Goal: Task Accomplishment & Management: Complete application form

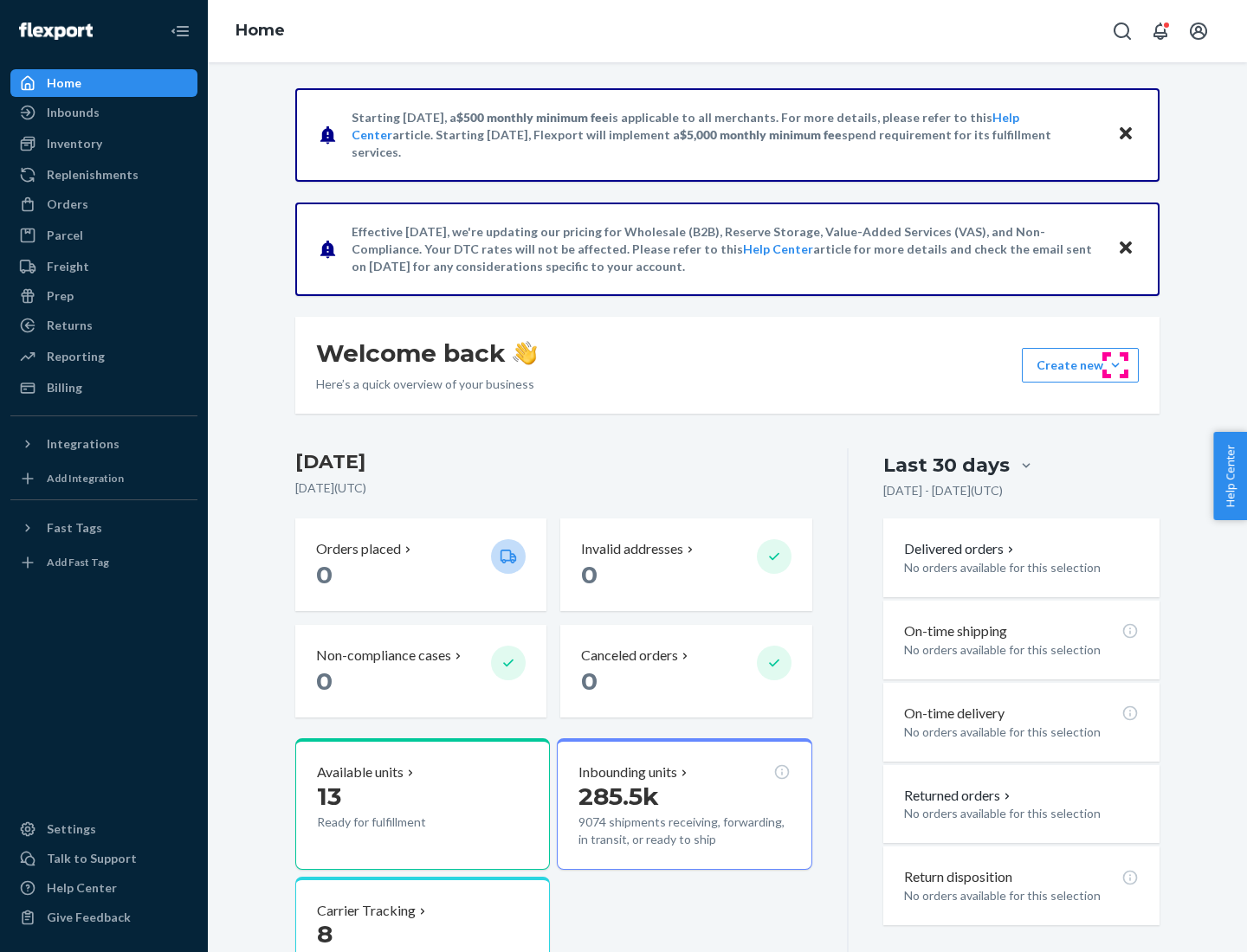
click at [1115, 365] on button "Create new Create new inbound Create new order Create new product" at bounding box center [1080, 365] width 117 height 35
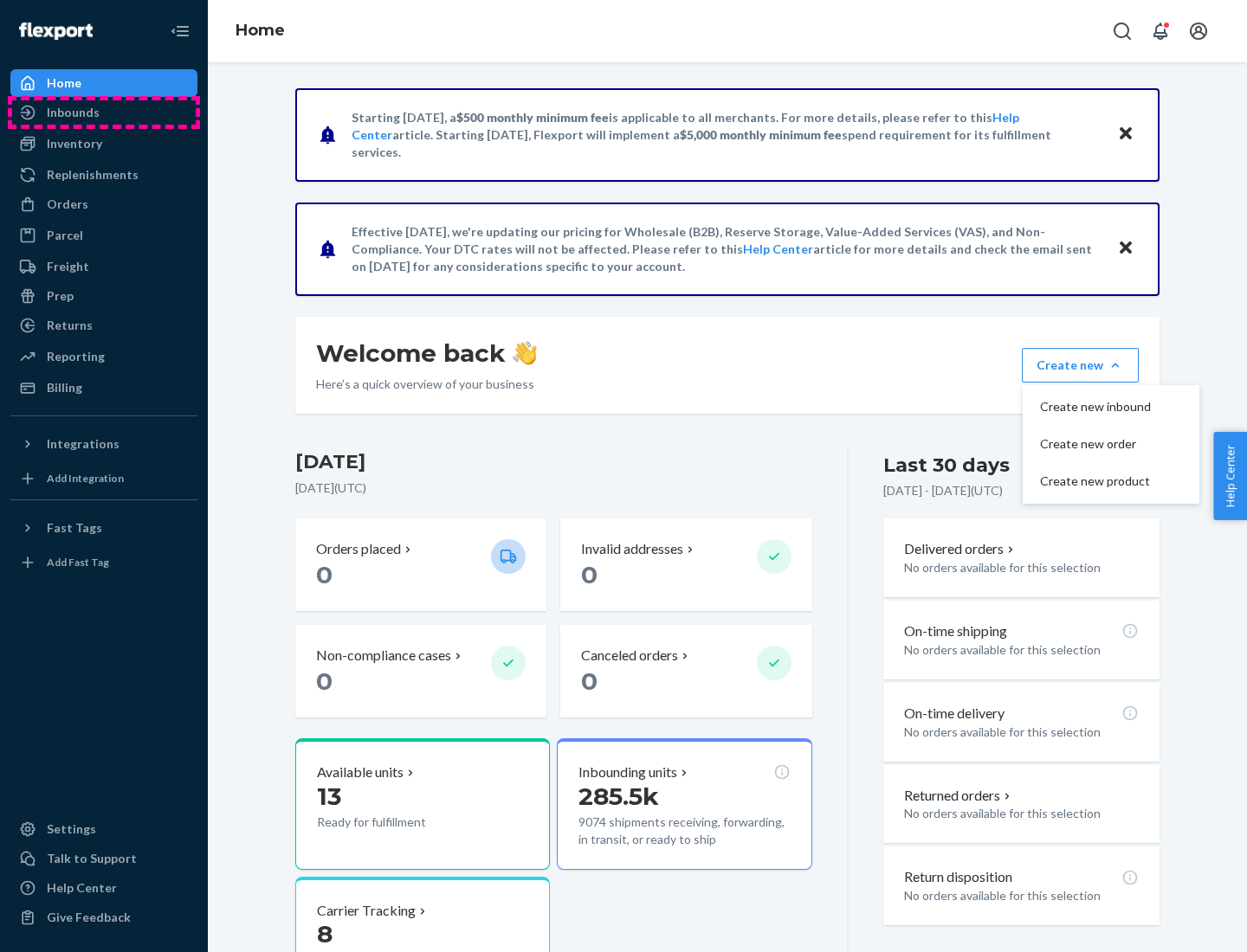
click at [104, 112] on div "Inbounds" at bounding box center [103, 112] width 184 height 24
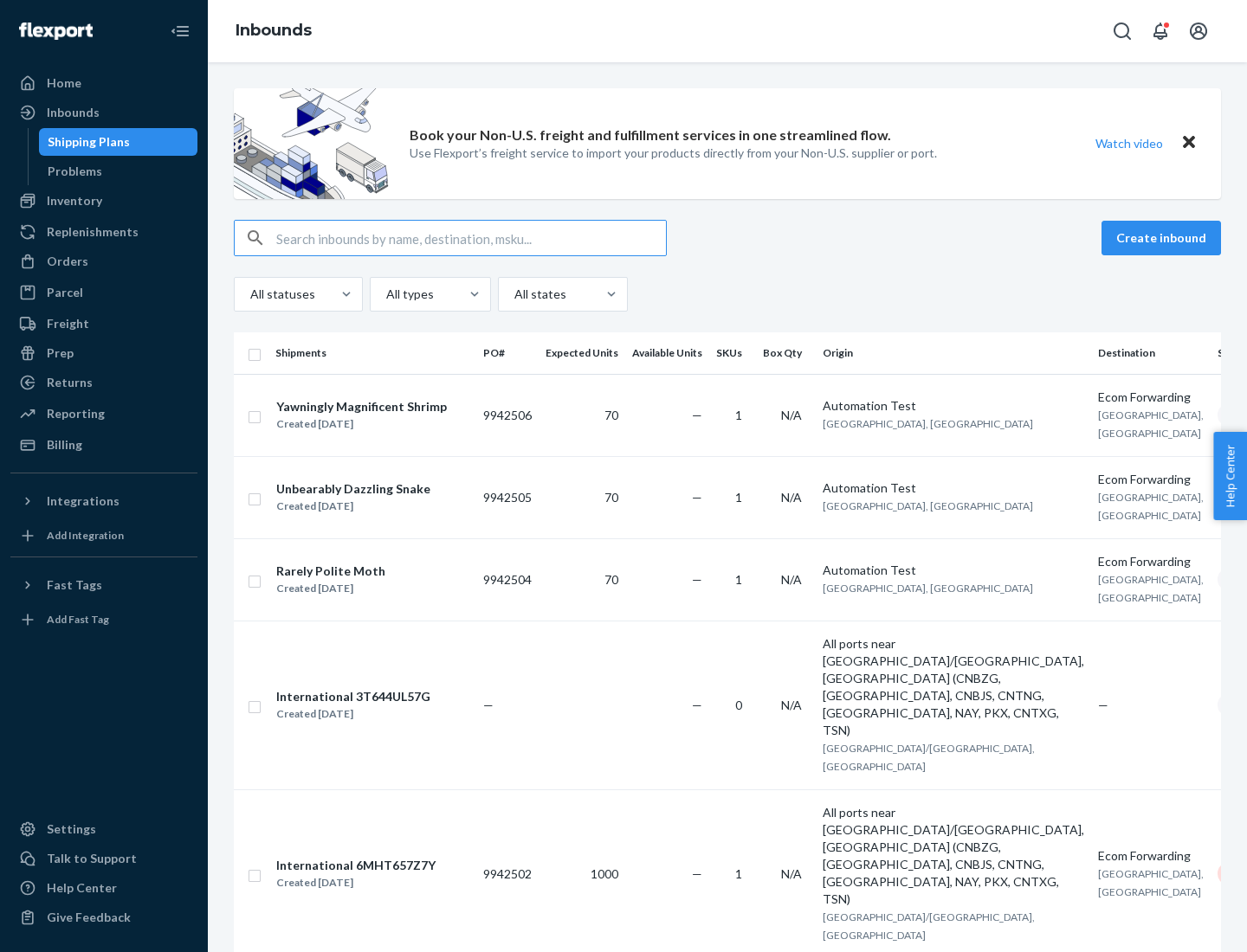
click at [1164, 238] on button "Create inbound" at bounding box center [1161, 238] width 119 height 35
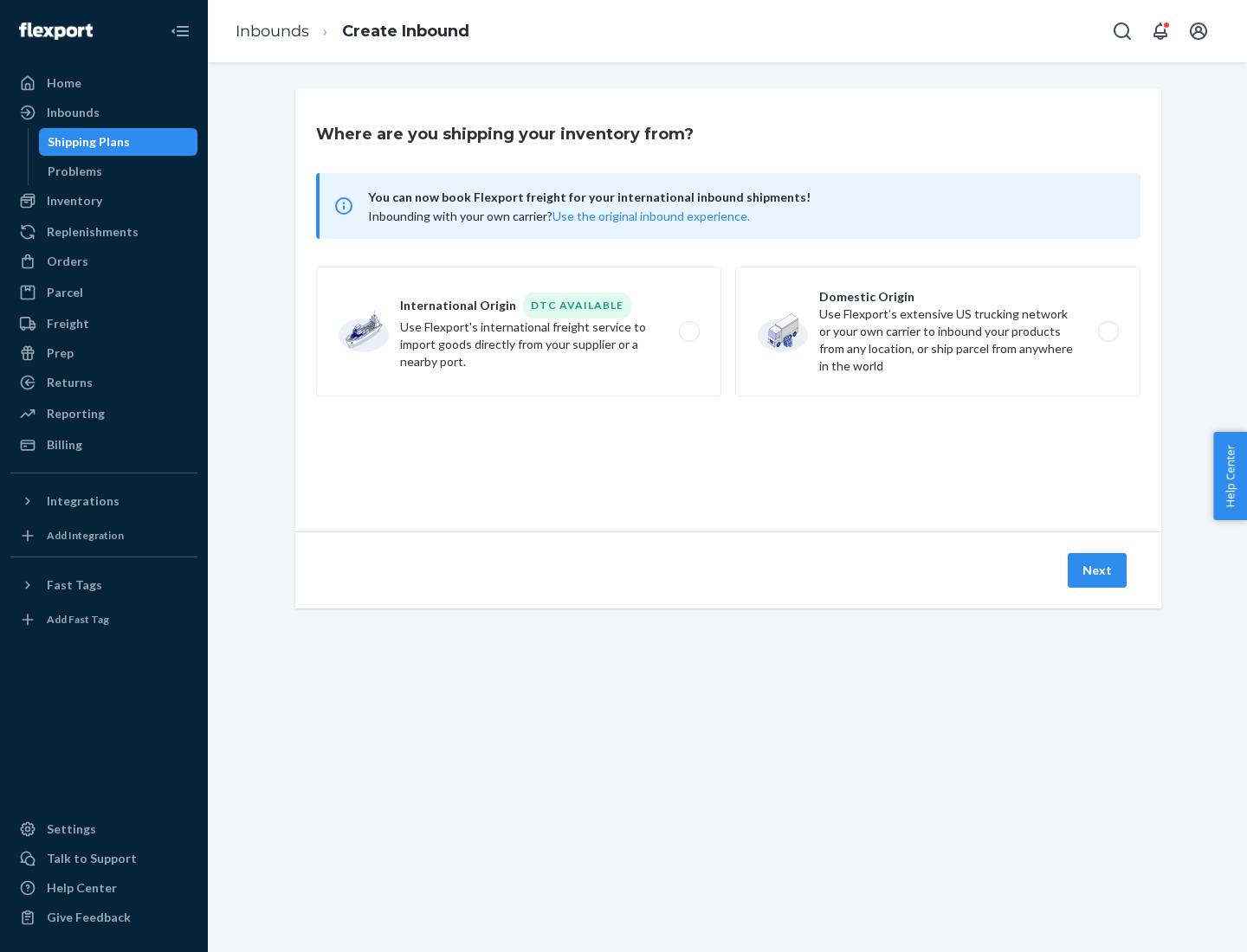
click at [937, 331] on label "Domestic Origin Use Flexport’s extensive US trucking network or your own carrie…" at bounding box center [937, 331] width 405 height 130
click at [1107, 331] on input "Domestic Origin Use Flexport’s extensive US trucking network or your own carrie…" at bounding box center [1112, 331] width 11 height 11
radio input "true"
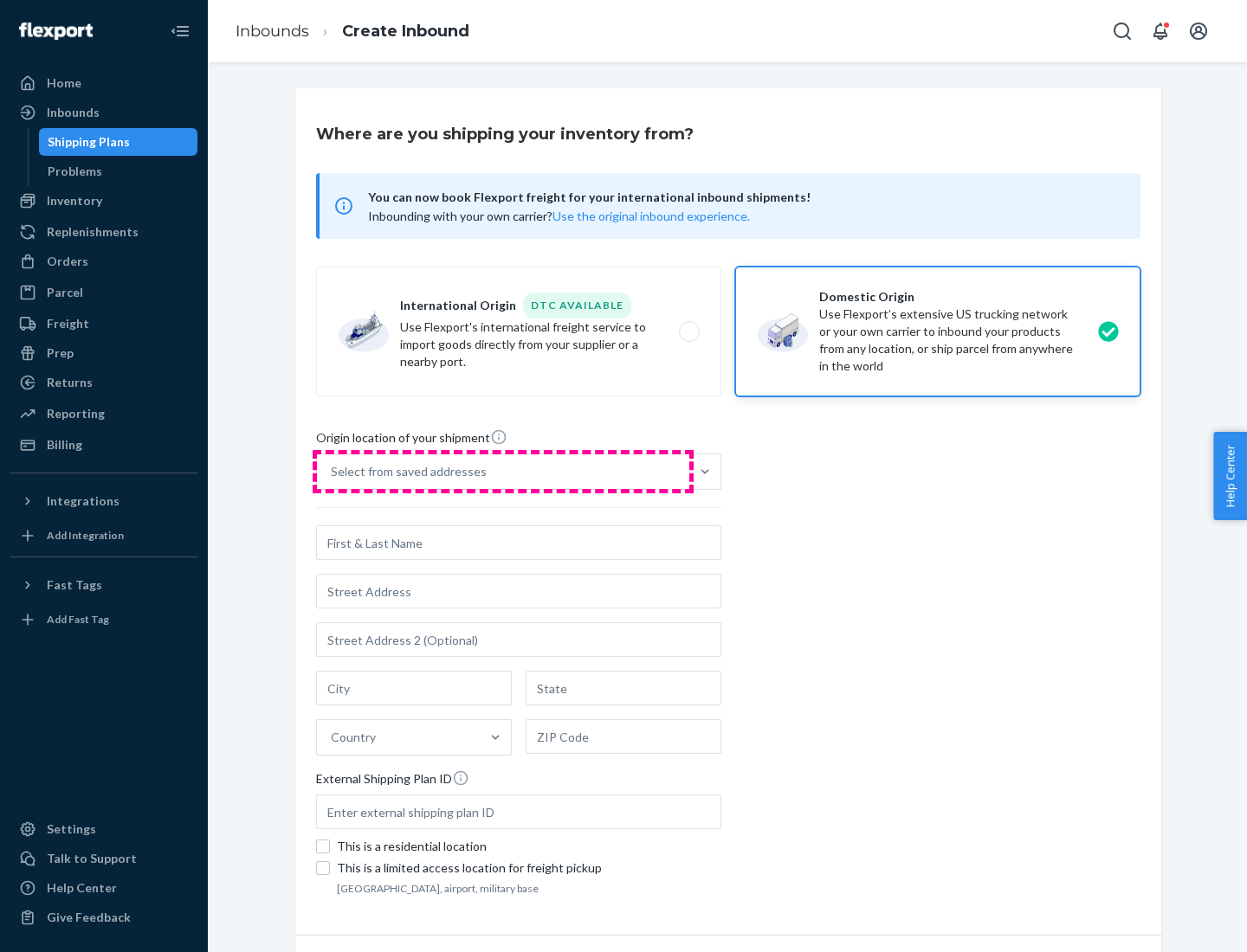
click at [503, 472] on div "Select from saved addresses" at bounding box center [502, 471] width 372 height 35
click at [332, 472] on input "Select from saved addresses" at bounding box center [331, 471] width 2 height 17
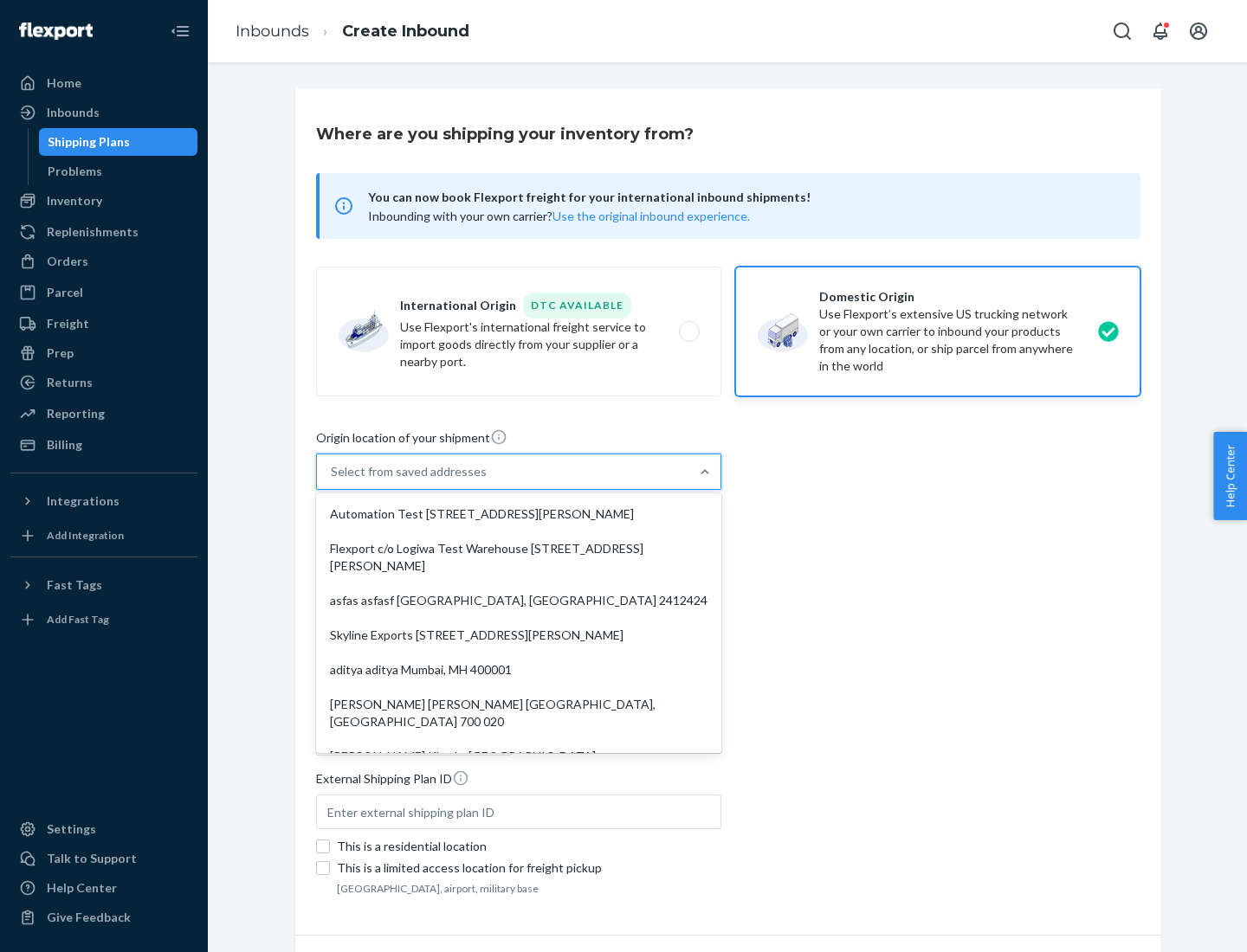
scroll to position [7, 0]
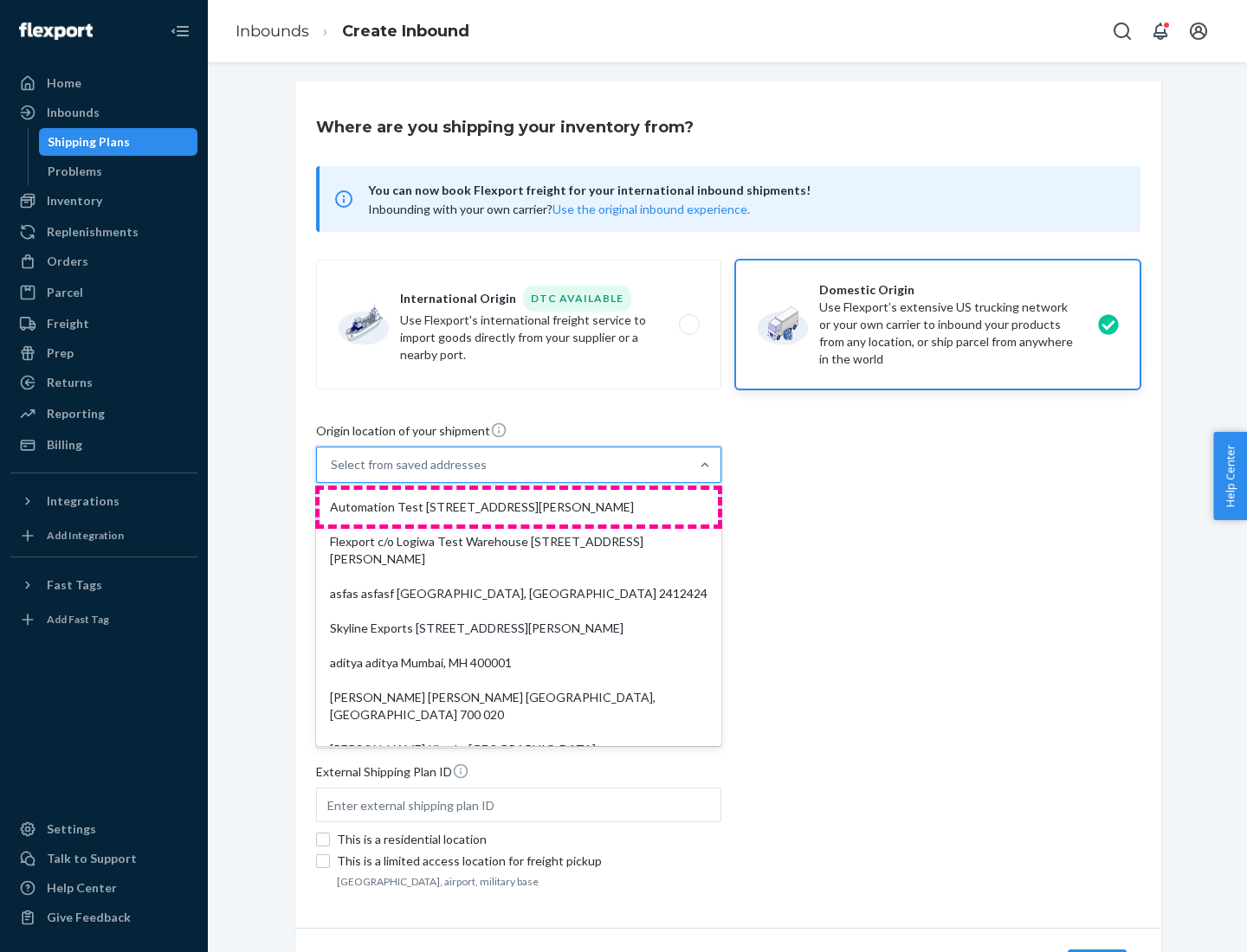
click at [519, 507] on div "Automation Test [STREET_ADDRESS][PERSON_NAME]" at bounding box center [519, 507] width 399 height 35
click at [332, 473] on input "option Automation Test [STREET_ADDRESS][PERSON_NAME]. 9 results available. Use …" at bounding box center [331, 464] width 2 height 17
type input "Automation Test"
type input "9th Floor"
type input "[GEOGRAPHIC_DATA]"
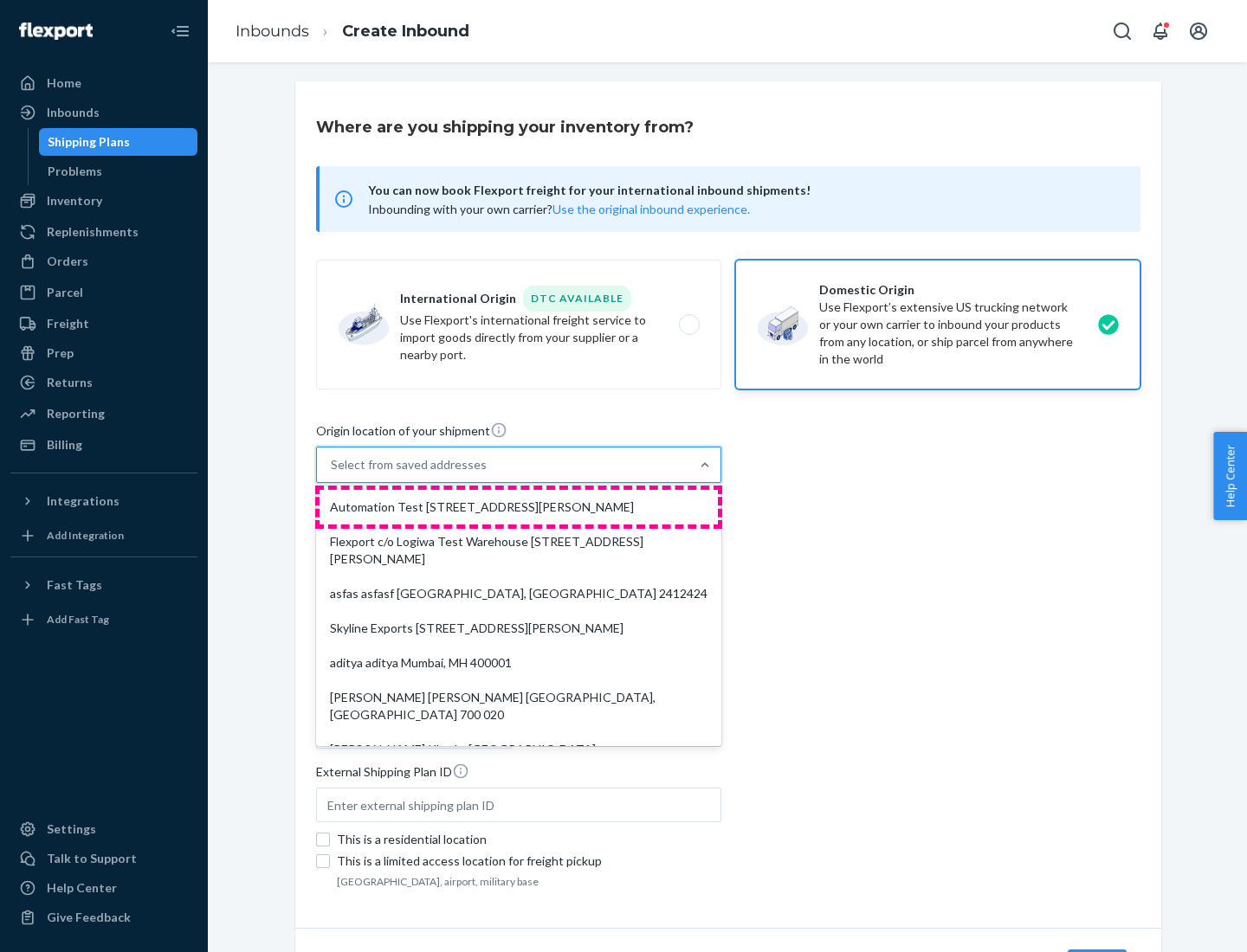
type input "CA"
type input "94104"
type input "[STREET_ADDRESS][PERSON_NAME]"
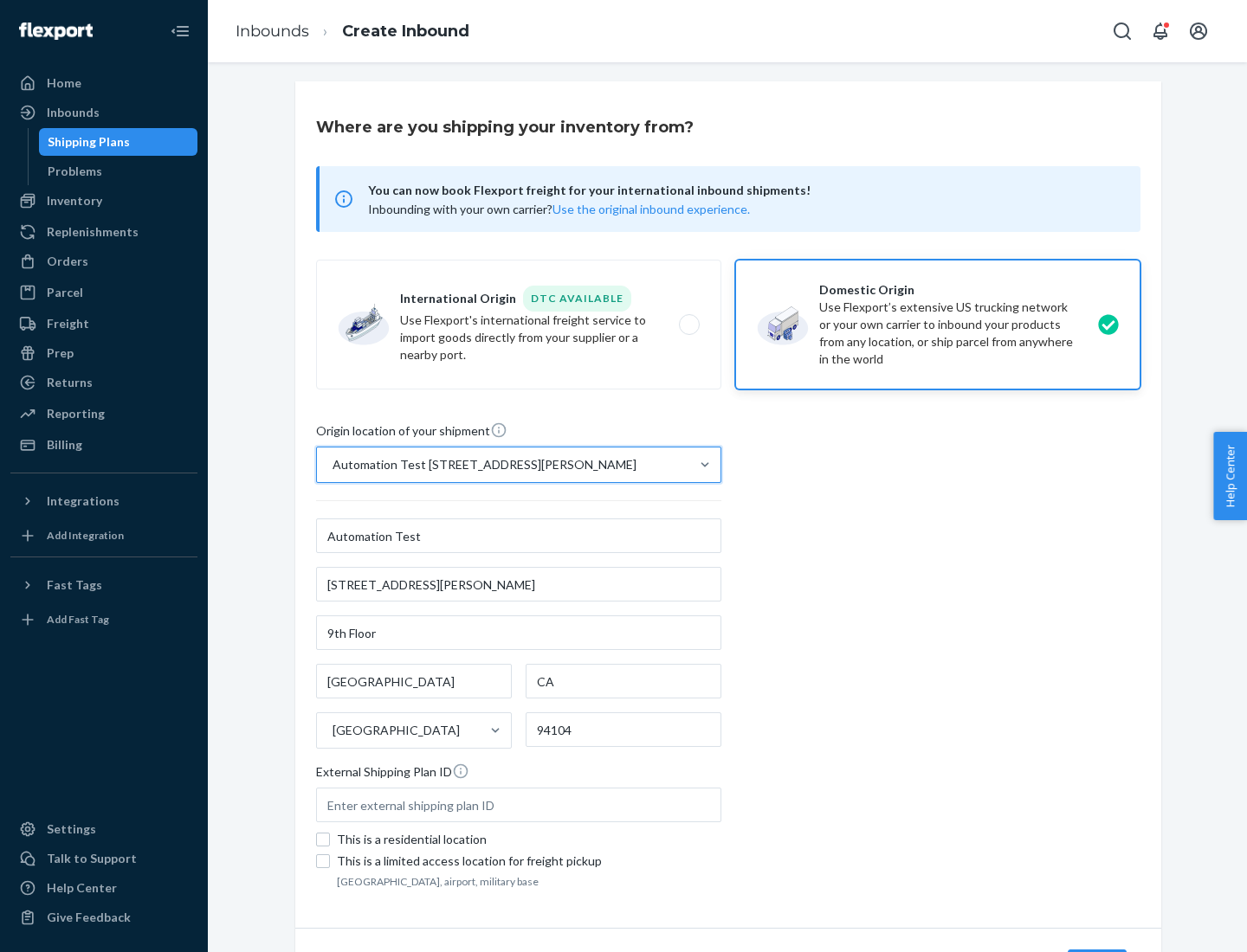
scroll to position [101, 0]
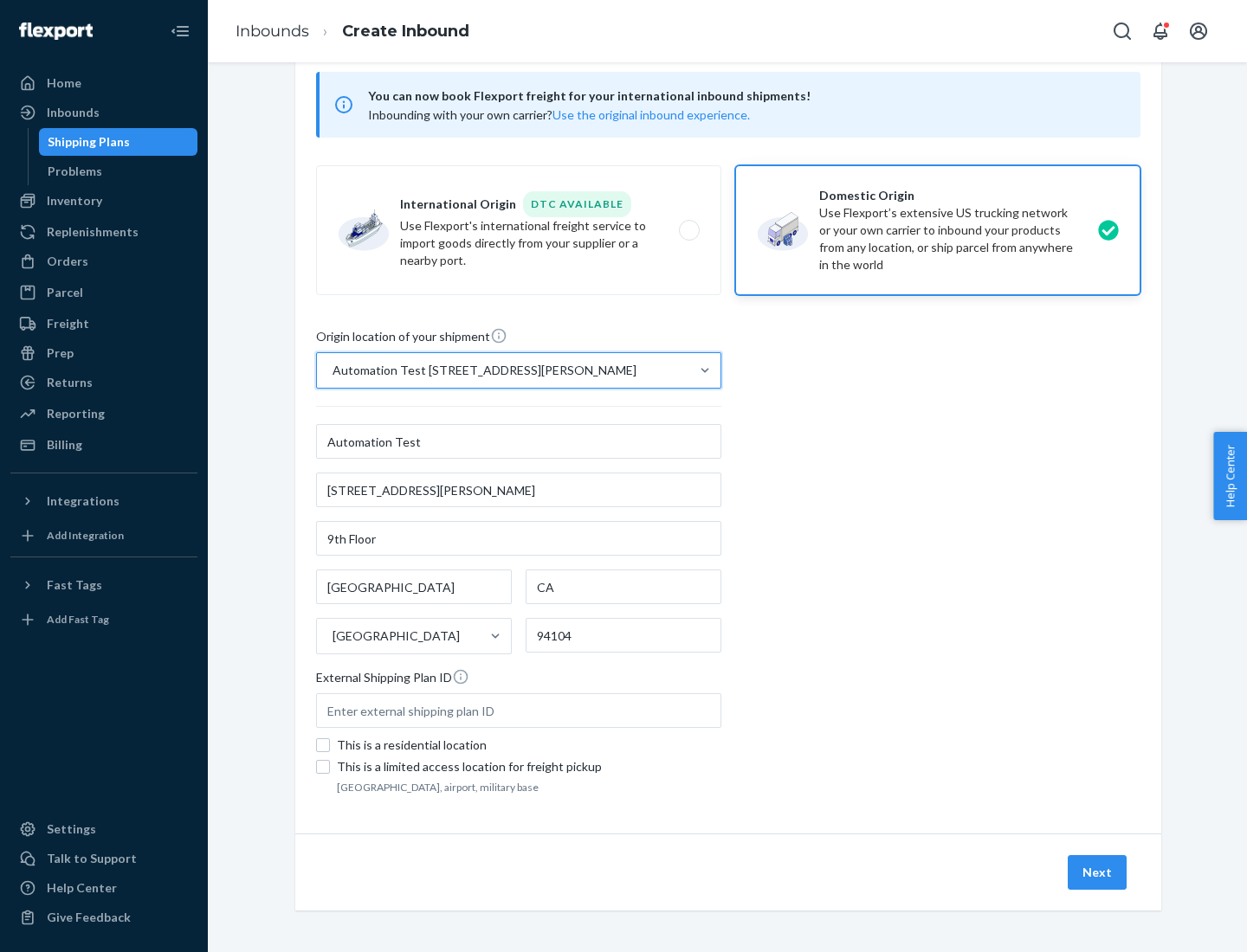
click at [1098, 873] on button "Next" at bounding box center [1096, 872] width 59 height 35
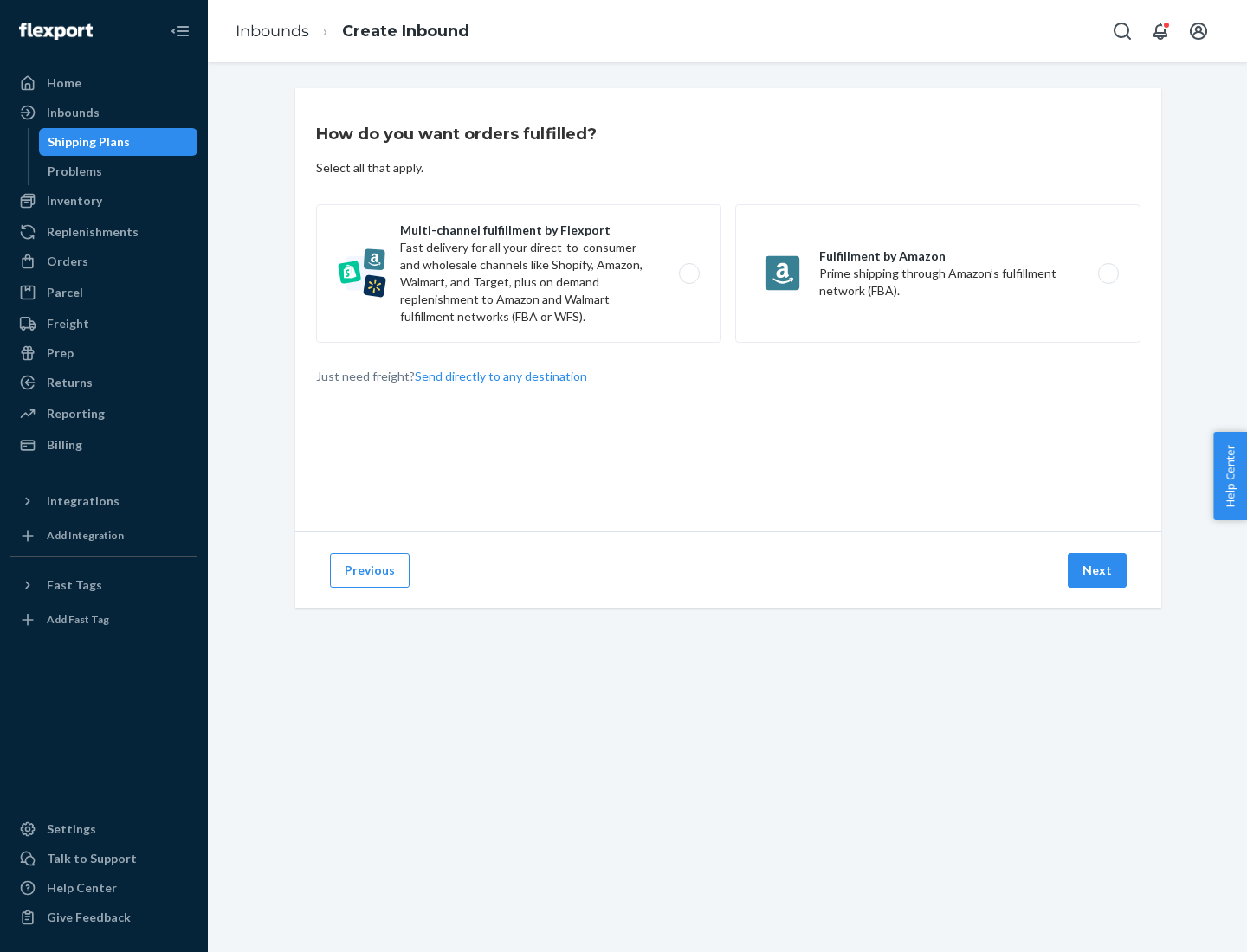
click at [519, 274] on label "Multi-channel fulfillment by Flexport Fast delivery for all your direct-to-cons…" at bounding box center [519, 274] width 405 height 139
click at [688, 274] on input "Multi-channel fulfillment by Flexport Fast delivery for all your direct-to-cons…" at bounding box center [693, 274] width 11 height 11
radio input "true"
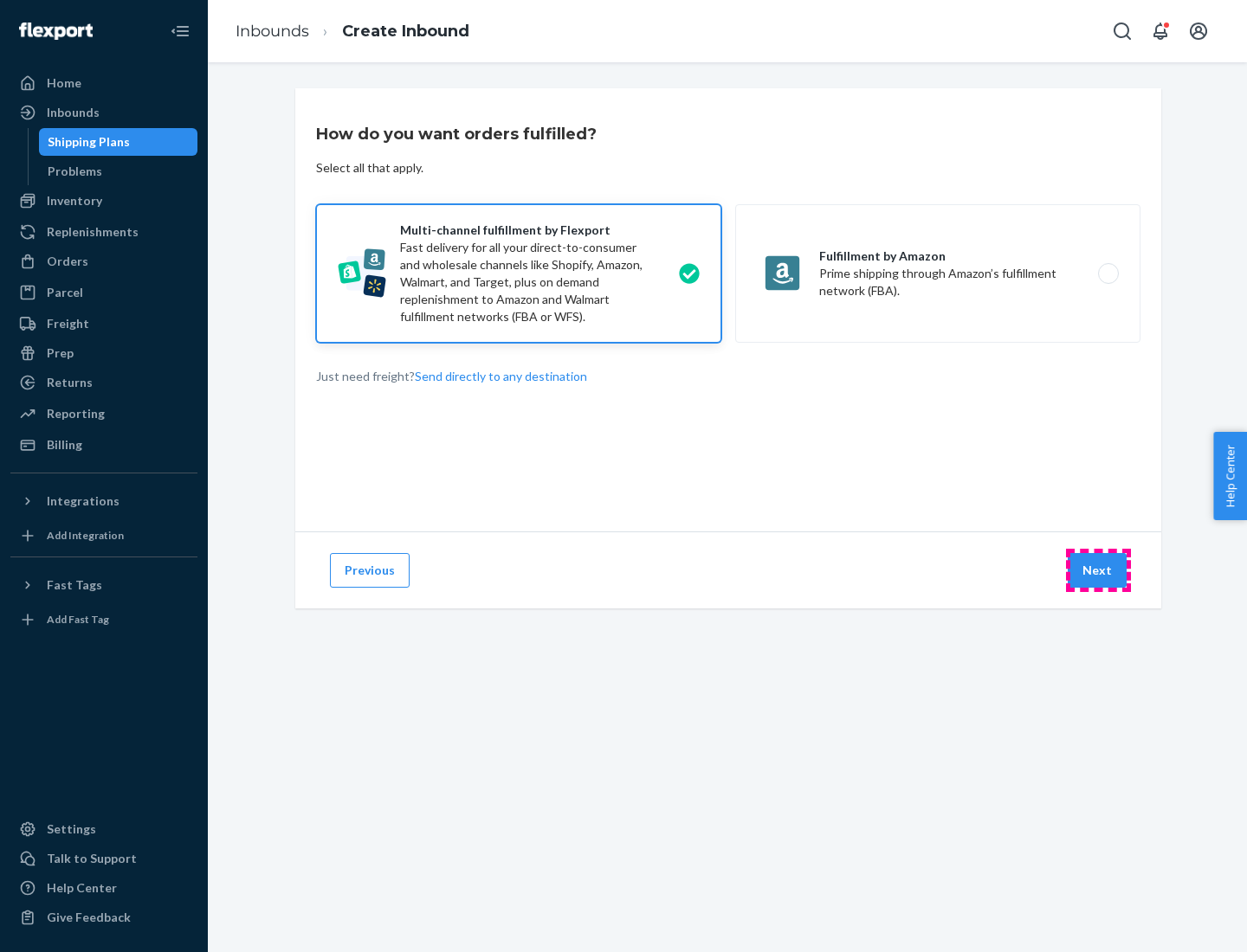
click at [1098, 570] on button "Next" at bounding box center [1096, 570] width 59 height 35
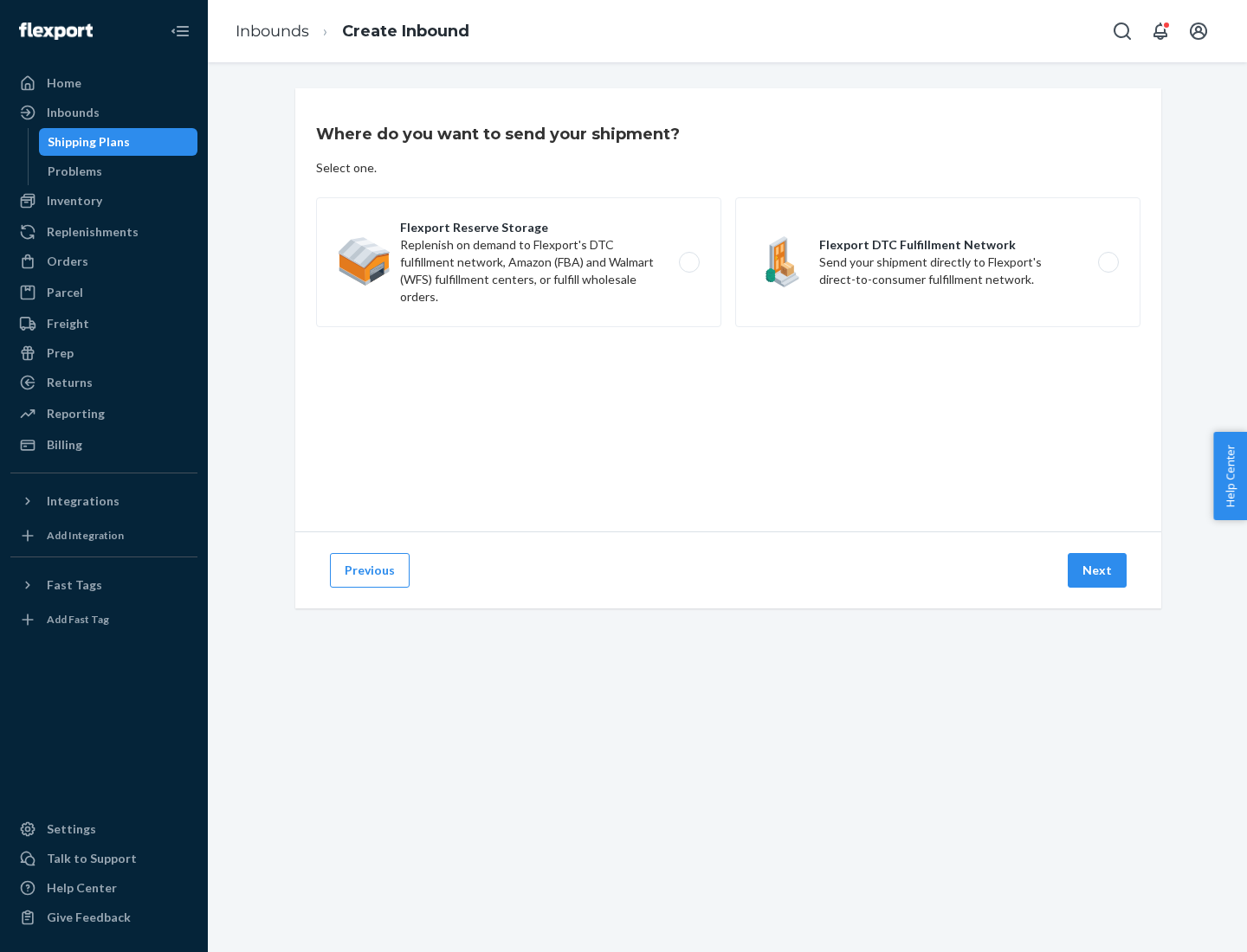
click at [937, 262] on label "Flexport DTC Fulfillment Network Send your shipment directly to Flexport's dire…" at bounding box center [937, 262] width 405 height 130
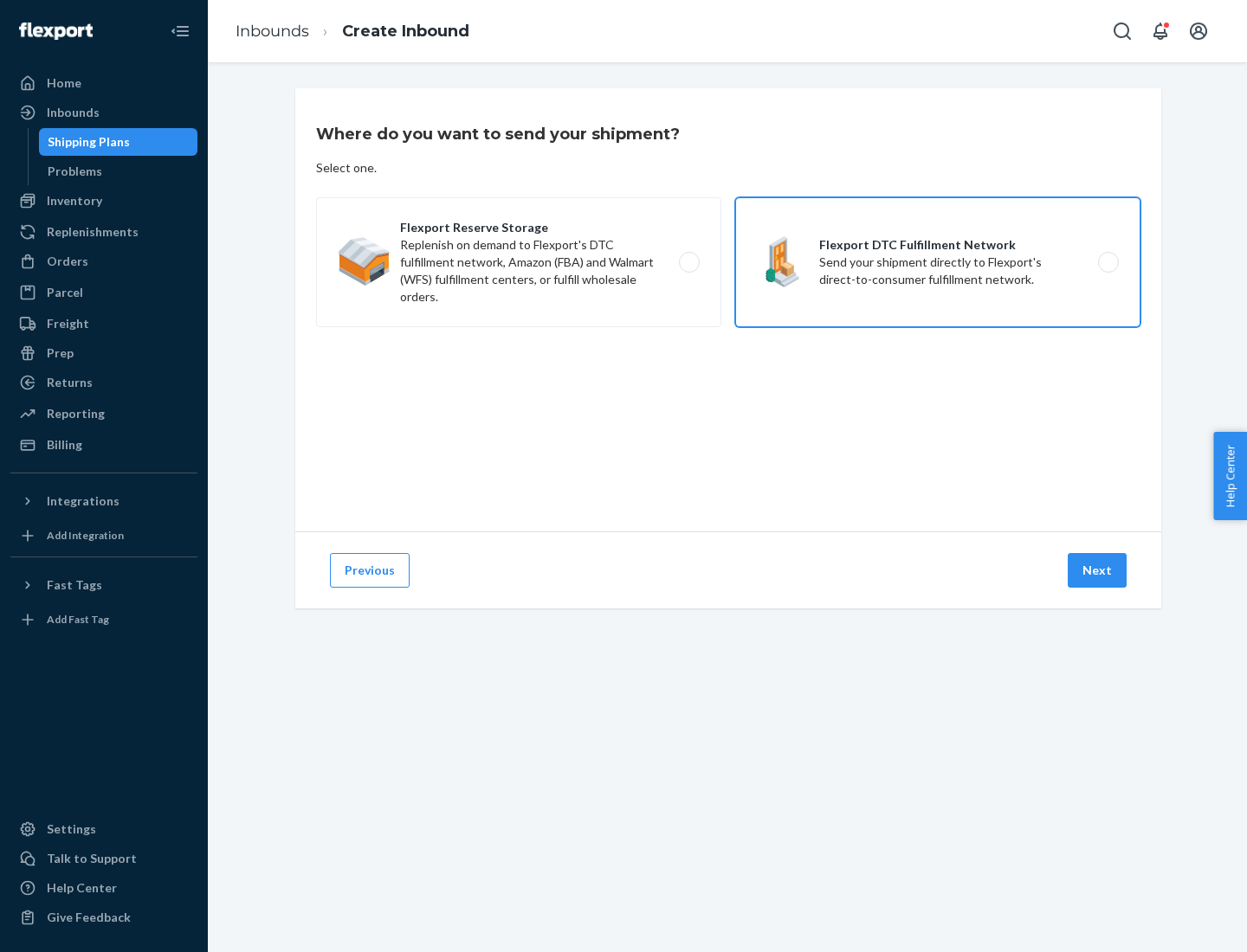
click at [1107, 262] on input "Flexport DTC Fulfillment Network Send your shipment directly to Flexport's dire…" at bounding box center [1112, 262] width 11 height 11
radio input "true"
click at [1098, 570] on button "Next" at bounding box center [1096, 570] width 59 height 35
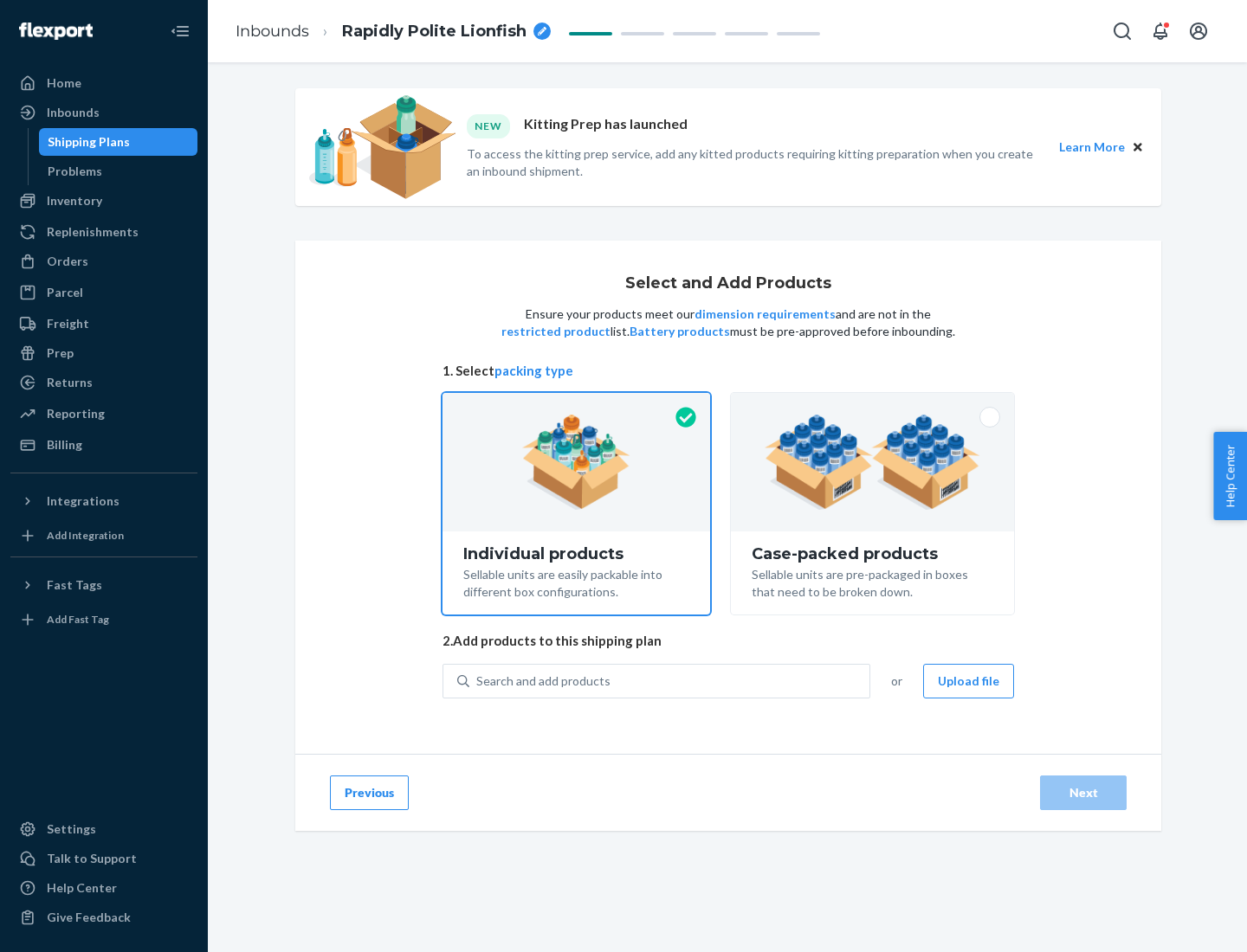
click at [873, 462] on img at bounding box center [872, 462] width 215 height 95
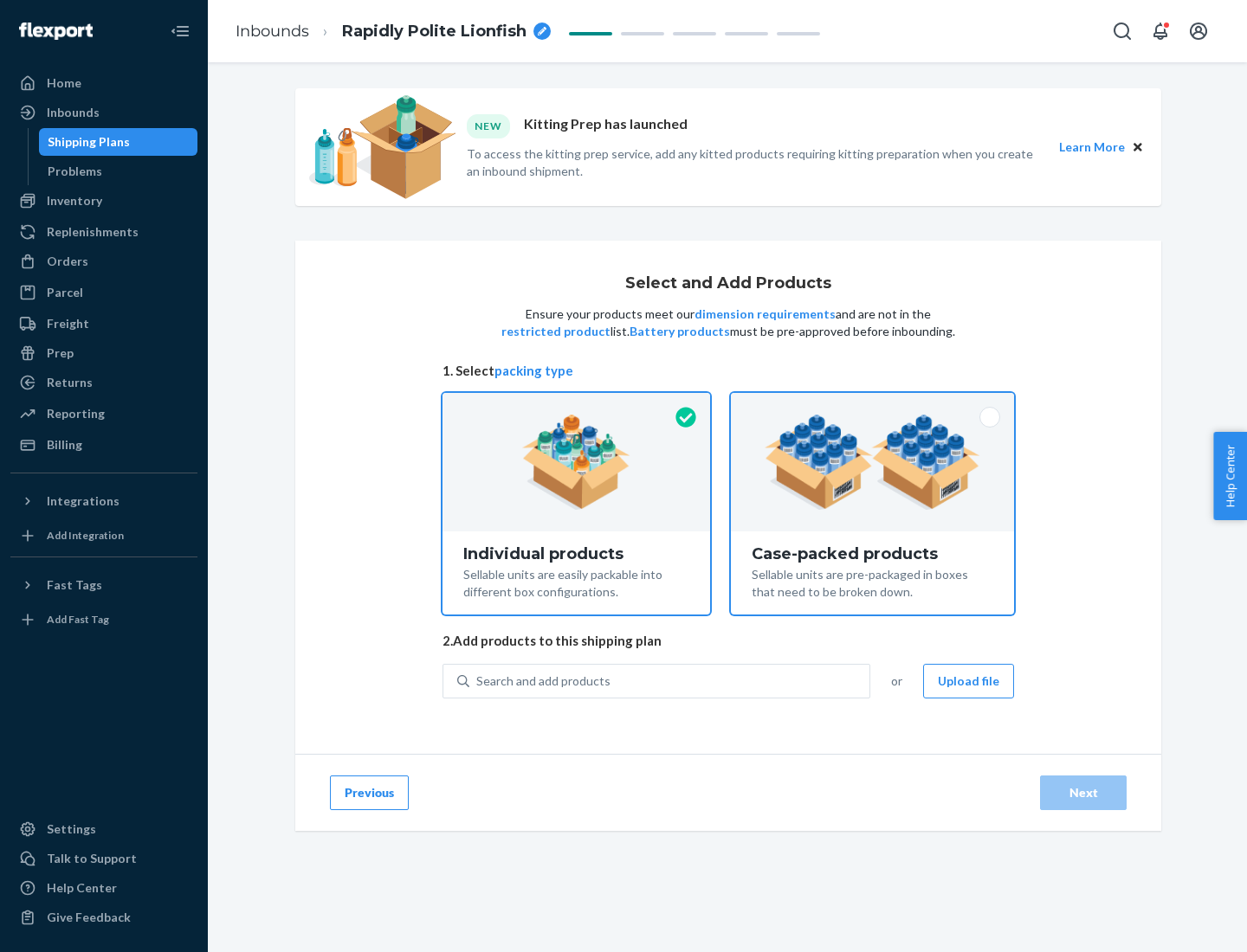
click at [873, 405] on input "Case-packed products Sellable units are pre-packaged in boxes that need to be b…" at bounding box center [872, 398] width 11 height 11
radio input "true"
radio input "false"
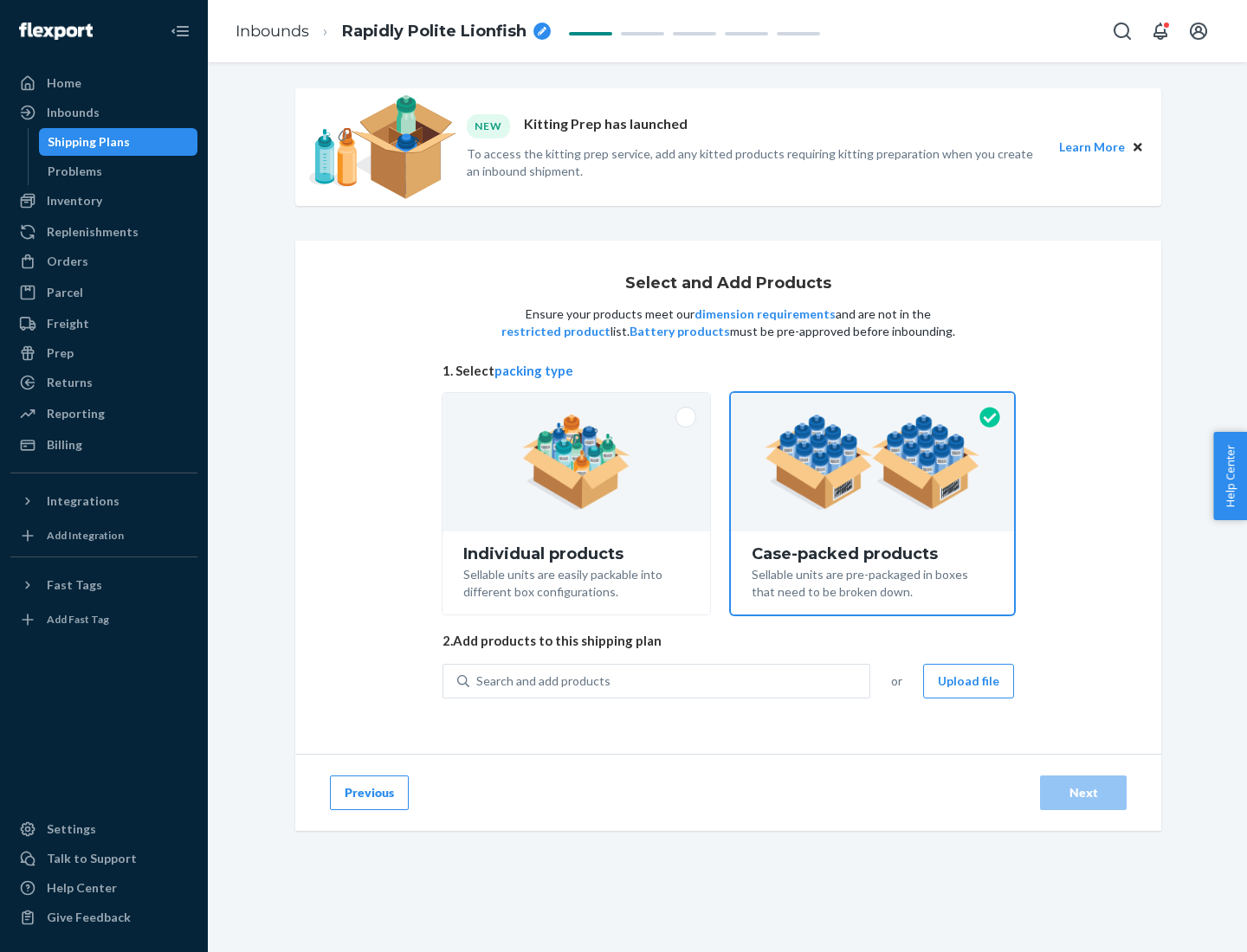
click at [671, 680] on div "Search and add products" at bounding box center [669, 680] width 400 height 31
click at [478, 680] on input "Search and add products" at bounding box center [477, 680] width 2 height 17
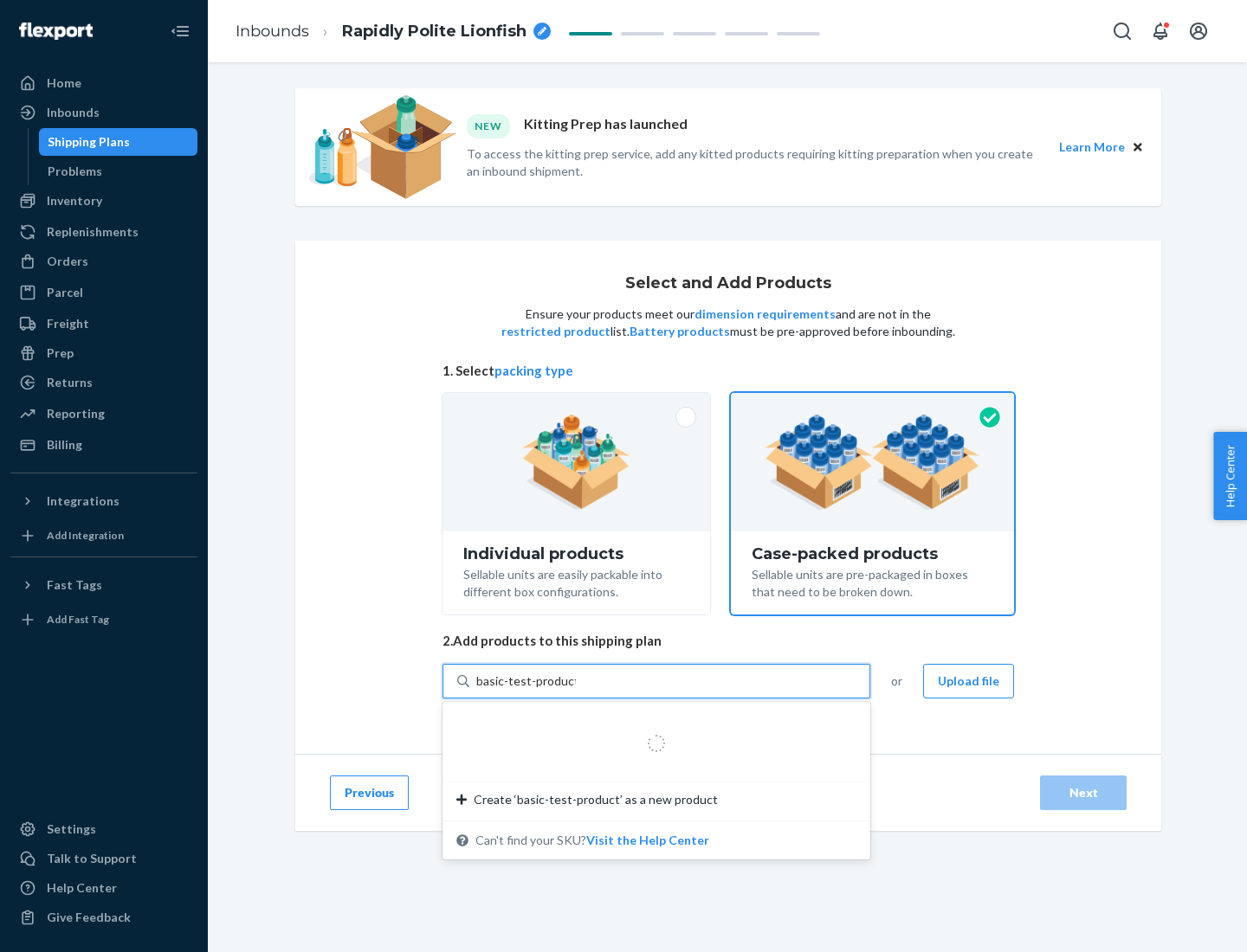
type input "basic-test-product-1"
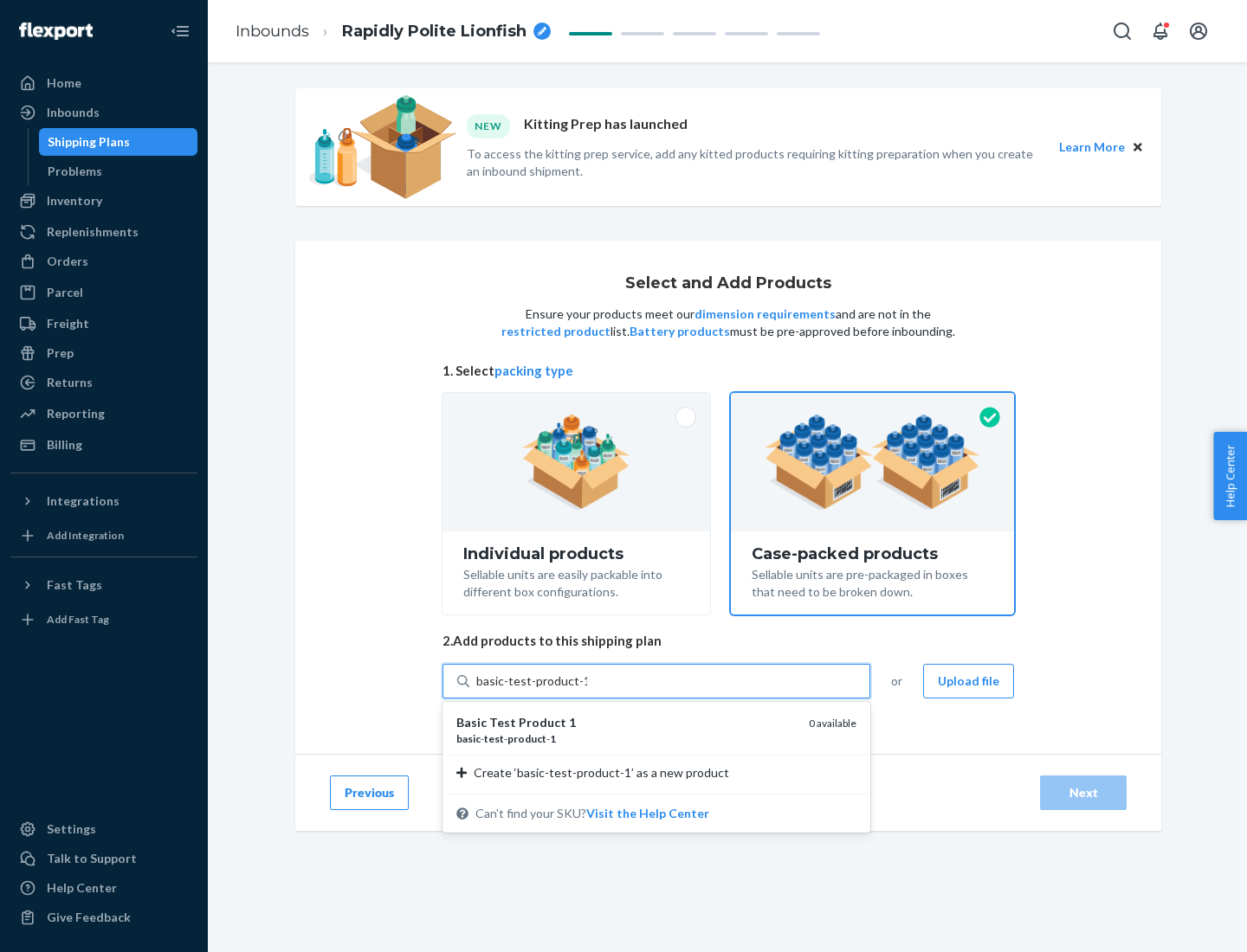
click at [626, 739] on div "basic - test - product - 1" at bounding box center [625, 739] width 338 height 15
click at [587, 690] on input "basic-test-product-1" at bounding box center [532, 680] width 111 height 17
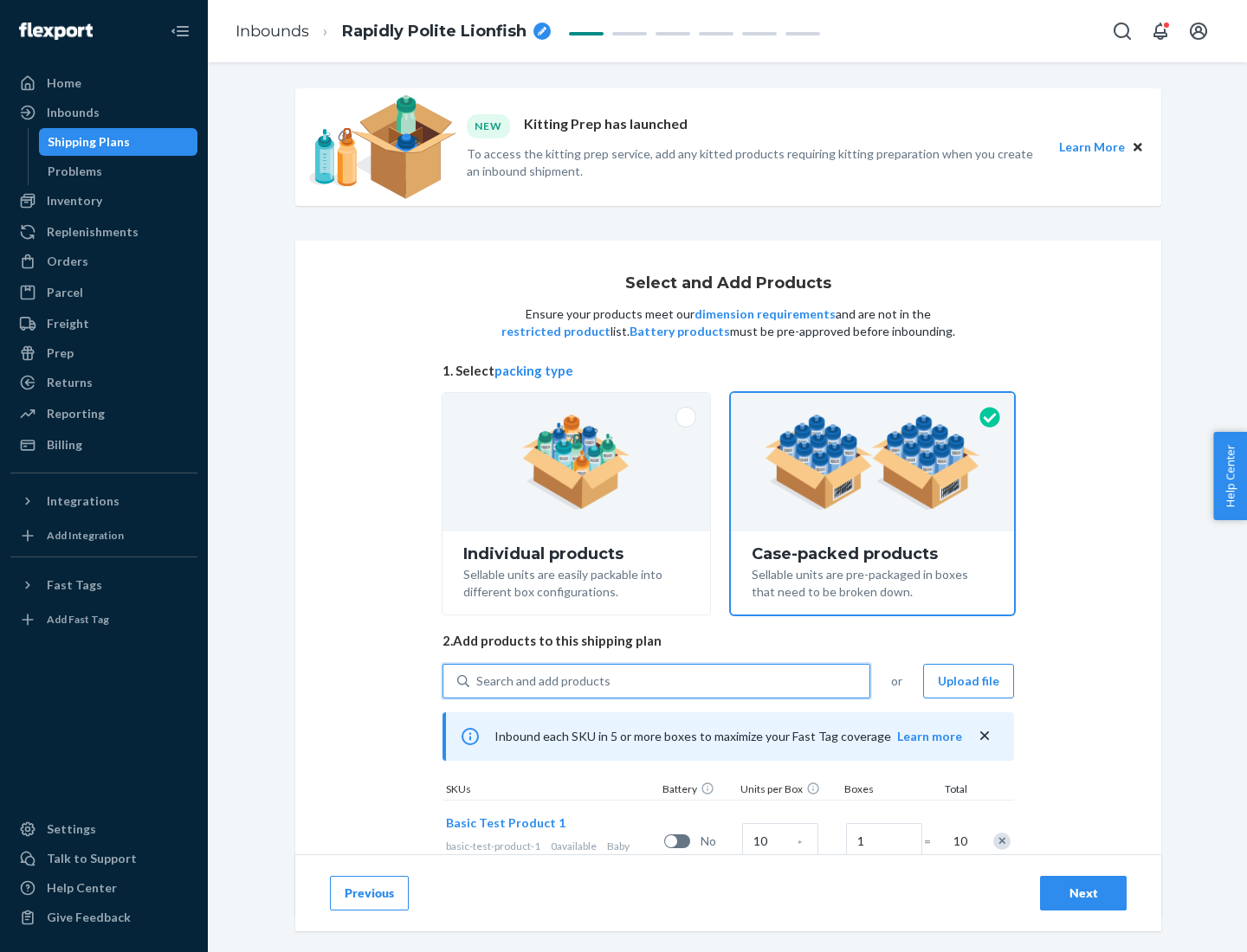
scroll to position [62, 0]
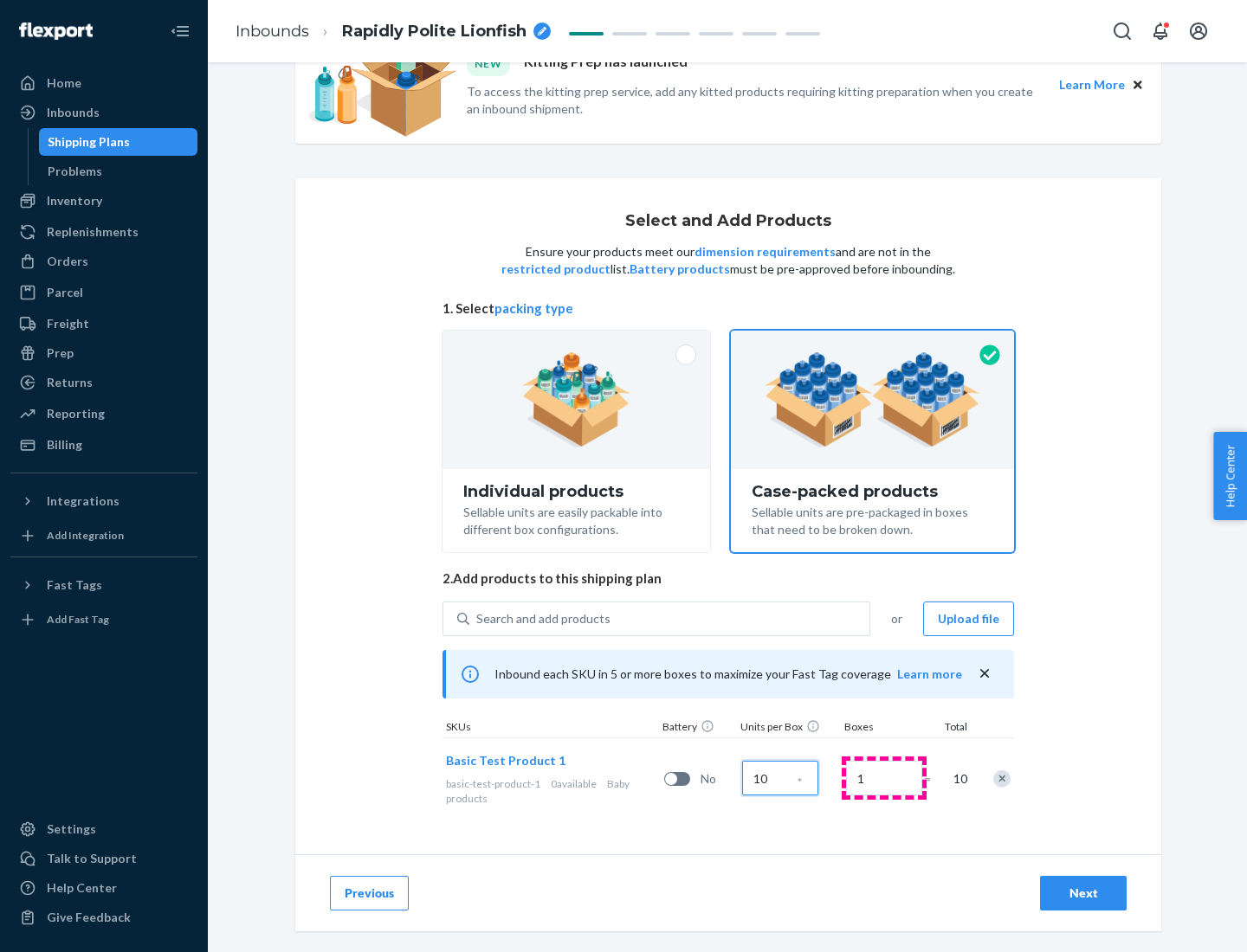
type input "10"
type input "7"
click at [1083, 893] on div "Next" at bounding box center [1083, 892] width 58 height 17
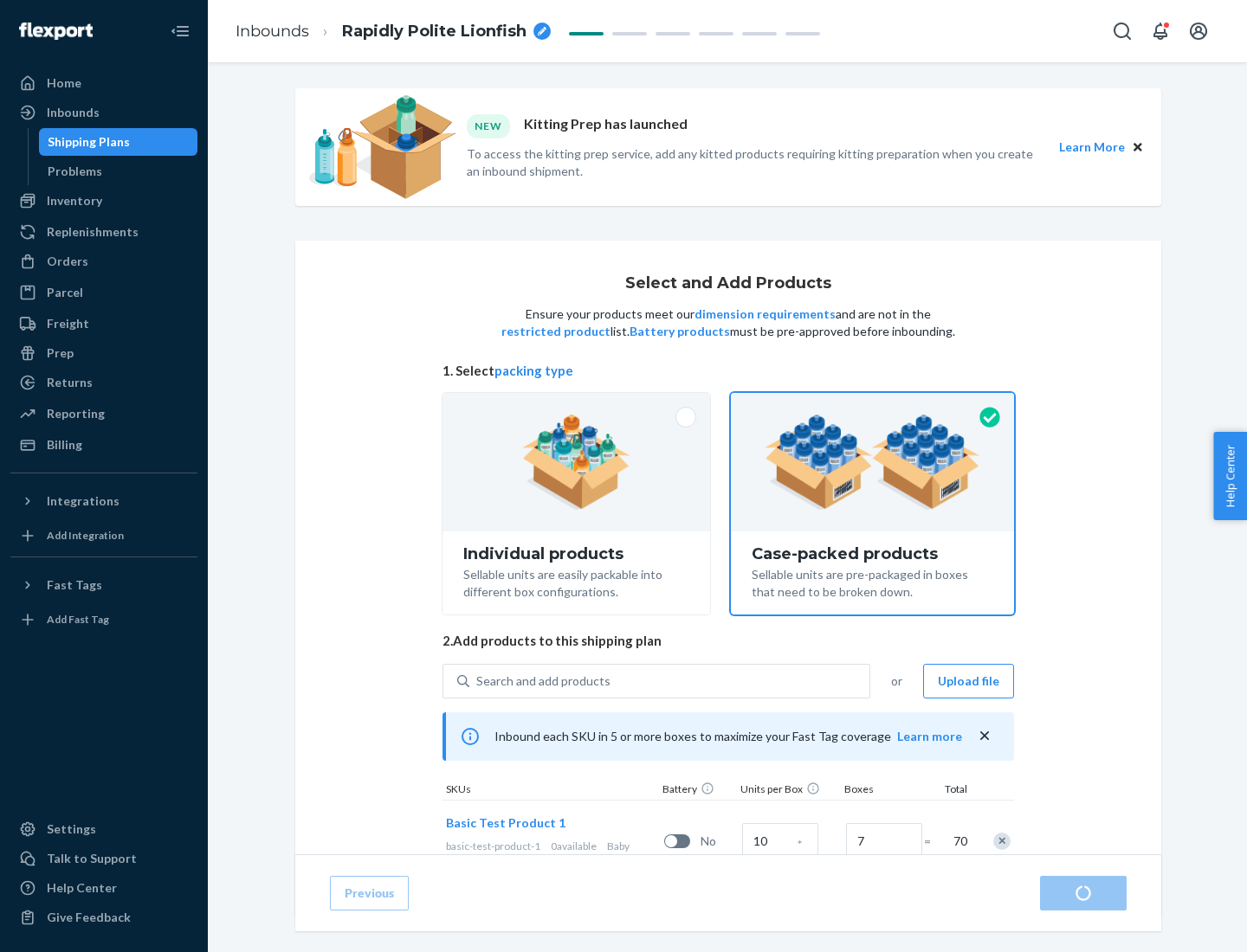
radio input "true"
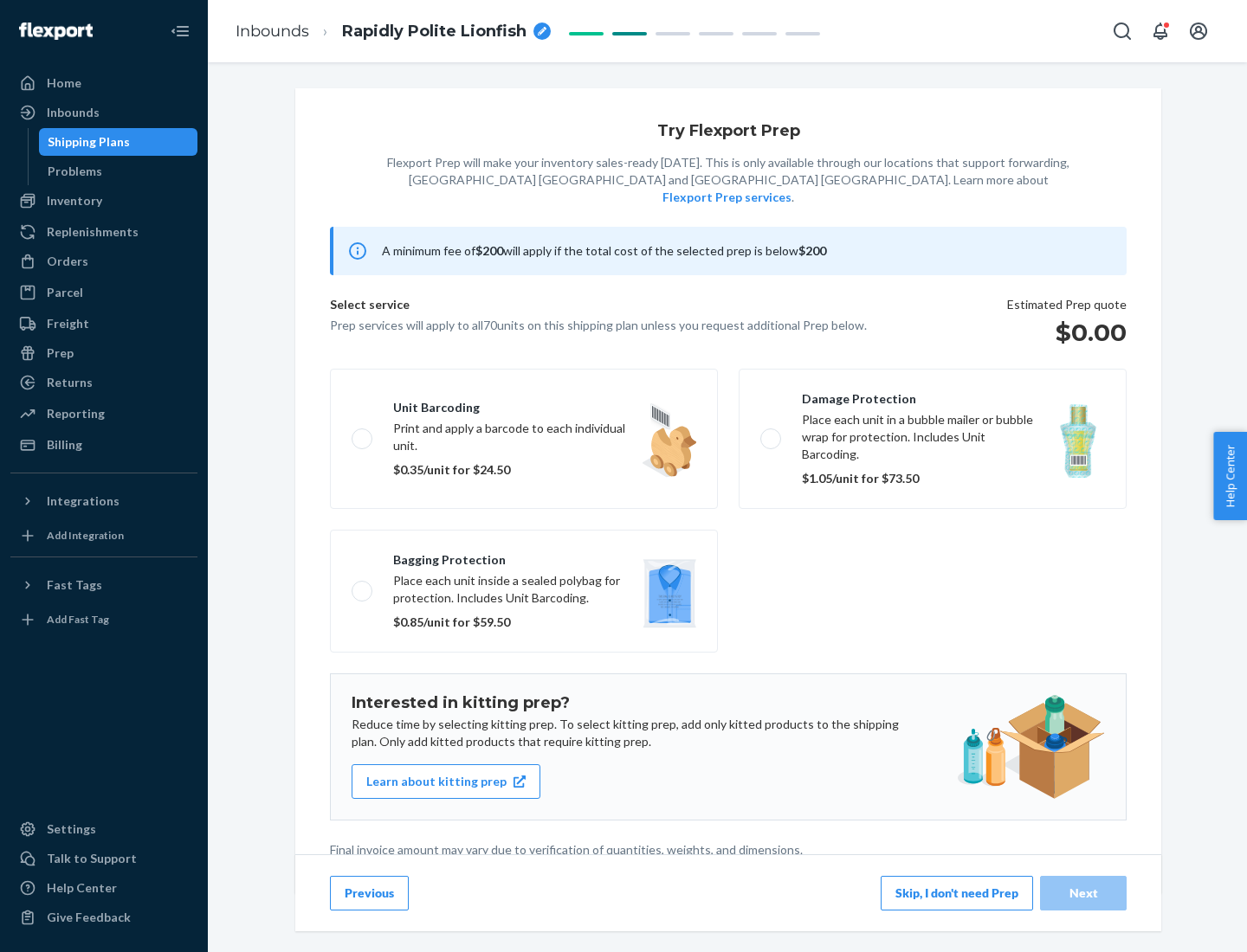
scroll to position [4, 0]
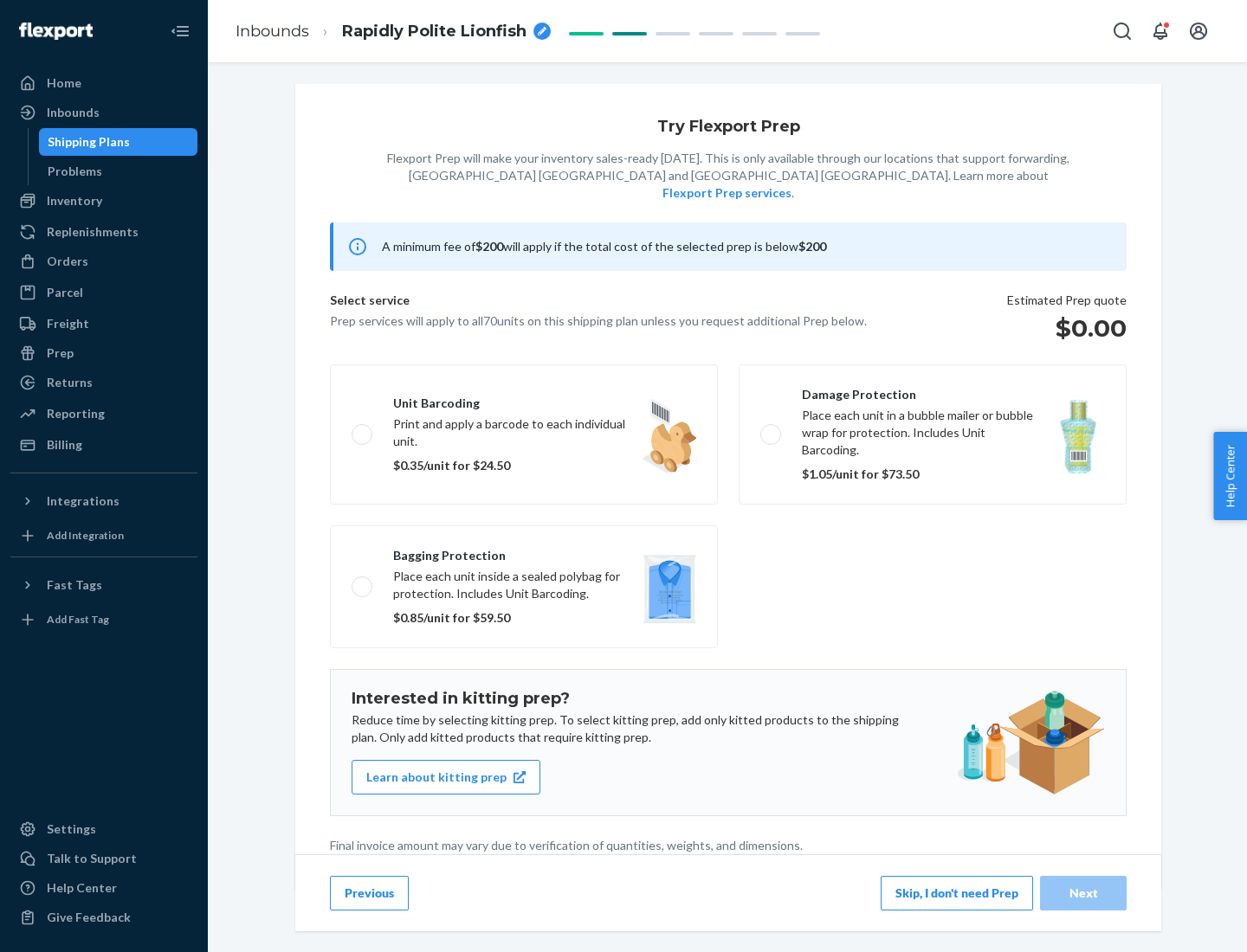
click at [956, 892] on button "Skip, I don't need Prep" at bounding box center [957, 892] width 153 height 35
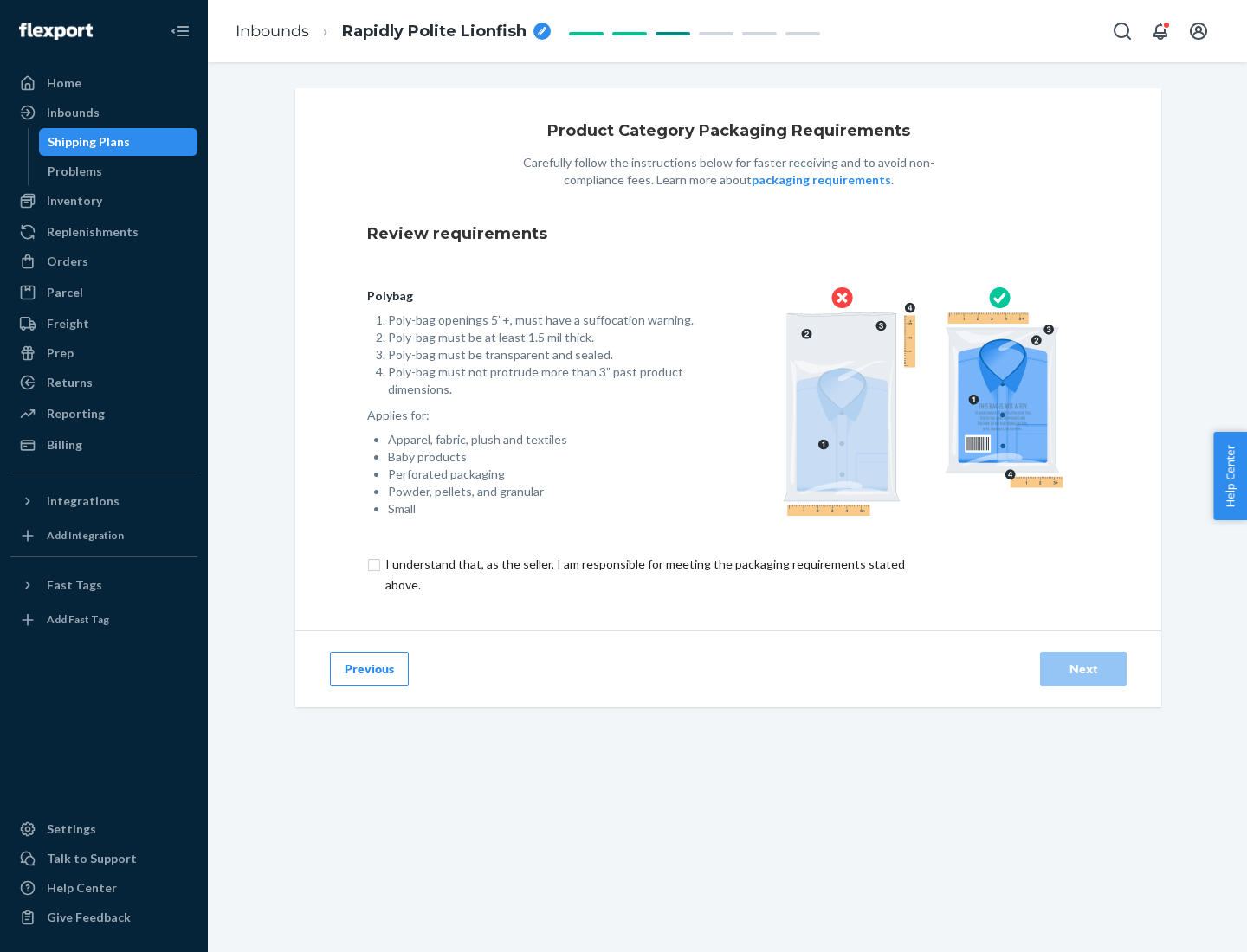
click at [644, 574] on input "checkbox" at bounding box center [655, 575] width 575 height 42
checkbox input "true"
click at [1083, 668] on div "Next" at bounding box center [1083, 668] width 58 height 17
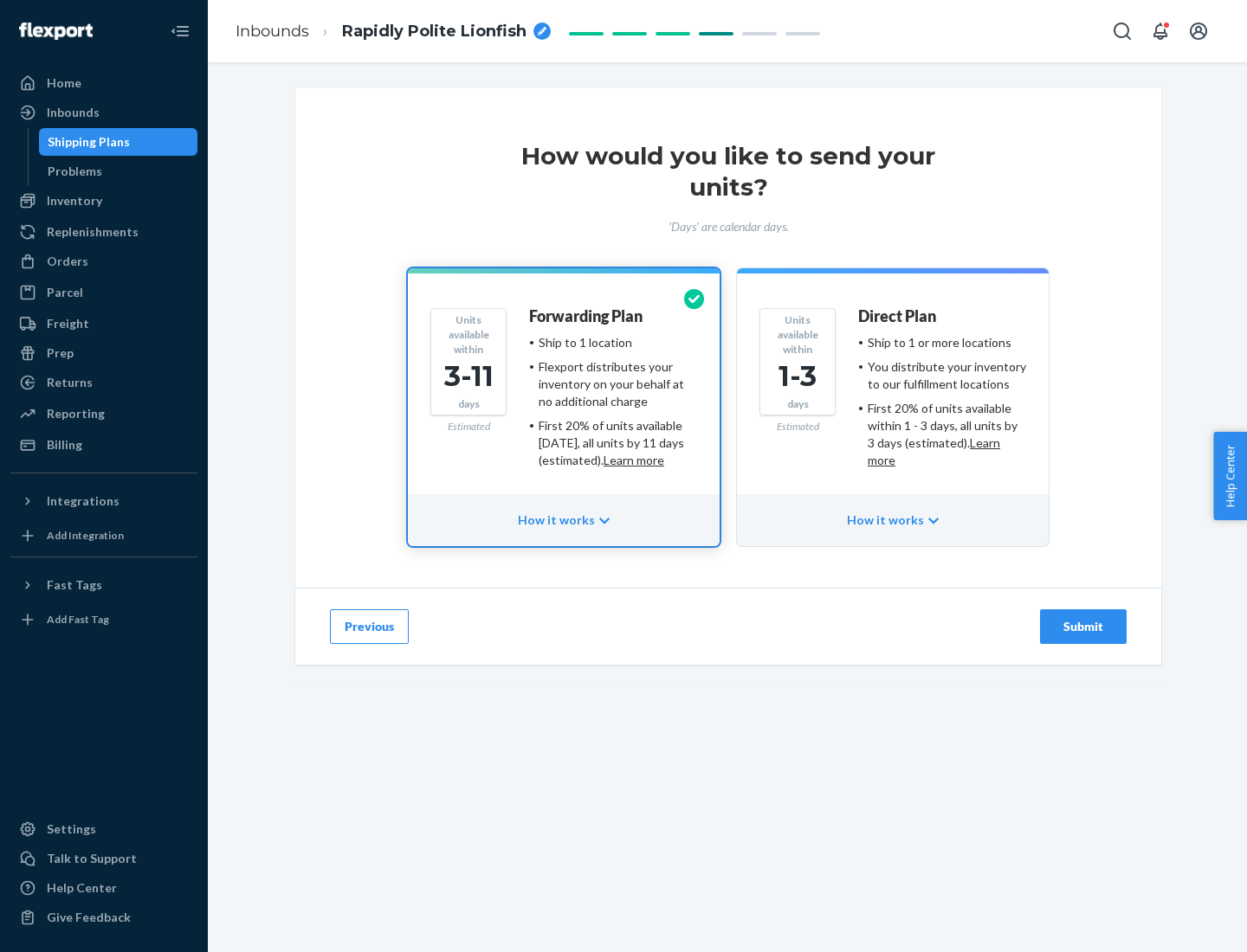
click at [893, 395] on ul "Ship to 1 or more locations You distribute your inventory to our fulfillment lo…" at bounding box center [941, 402] width 168 height 135
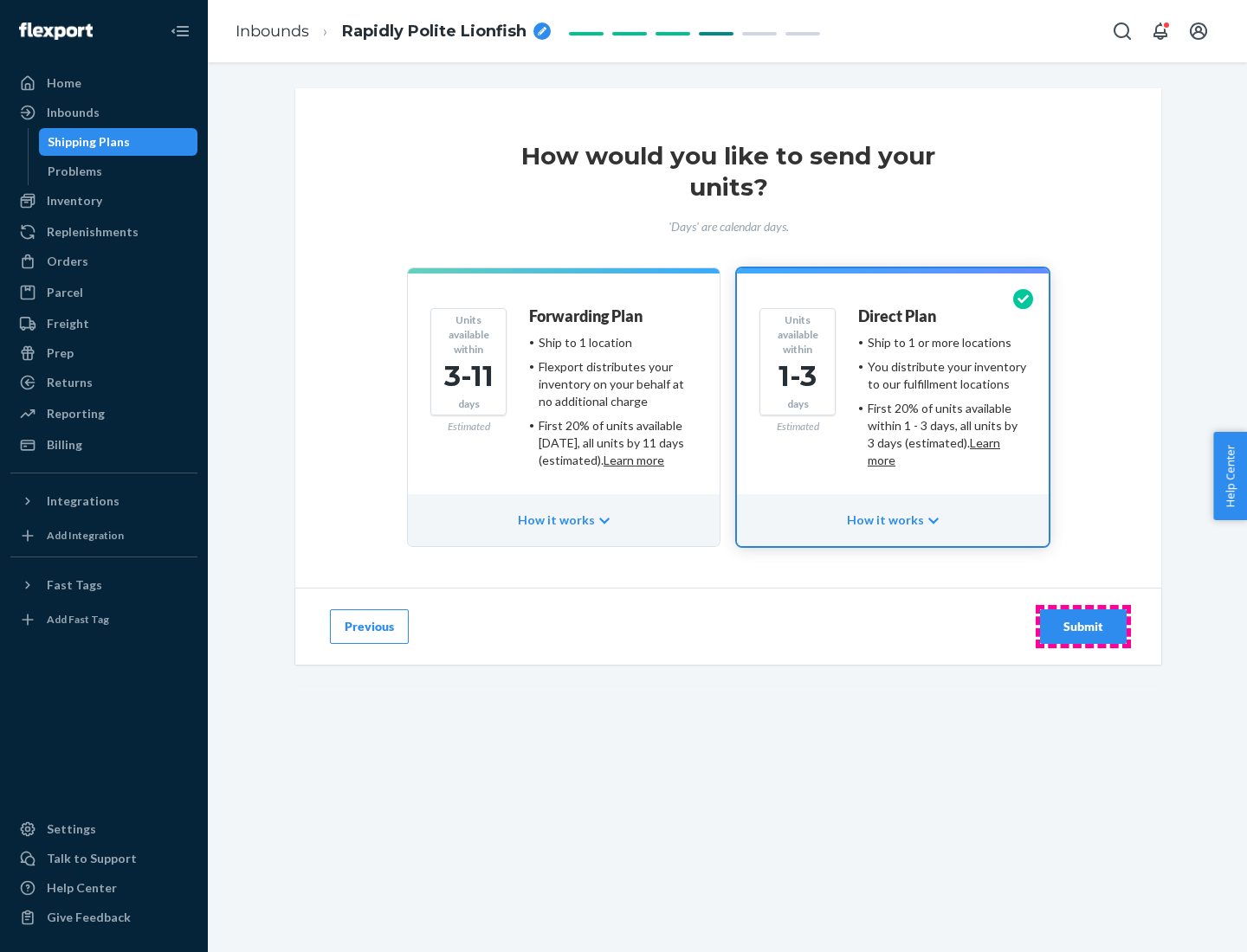
click at [1083, 627] on div "Submit" at bounding box center [1083, 626] width 58 height 17
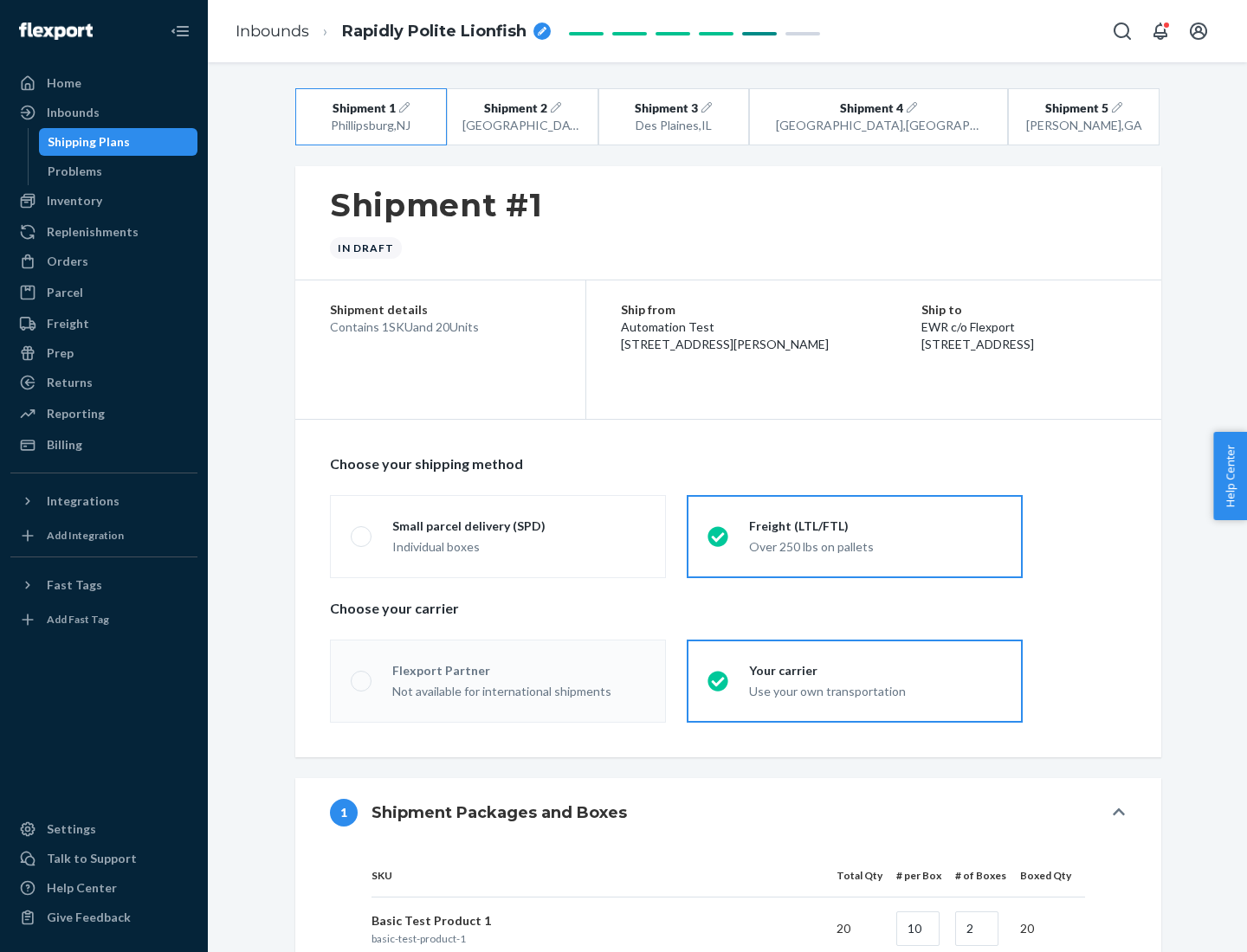
radio input "true"
radio input "false"
radio input "true"
radio input "false"
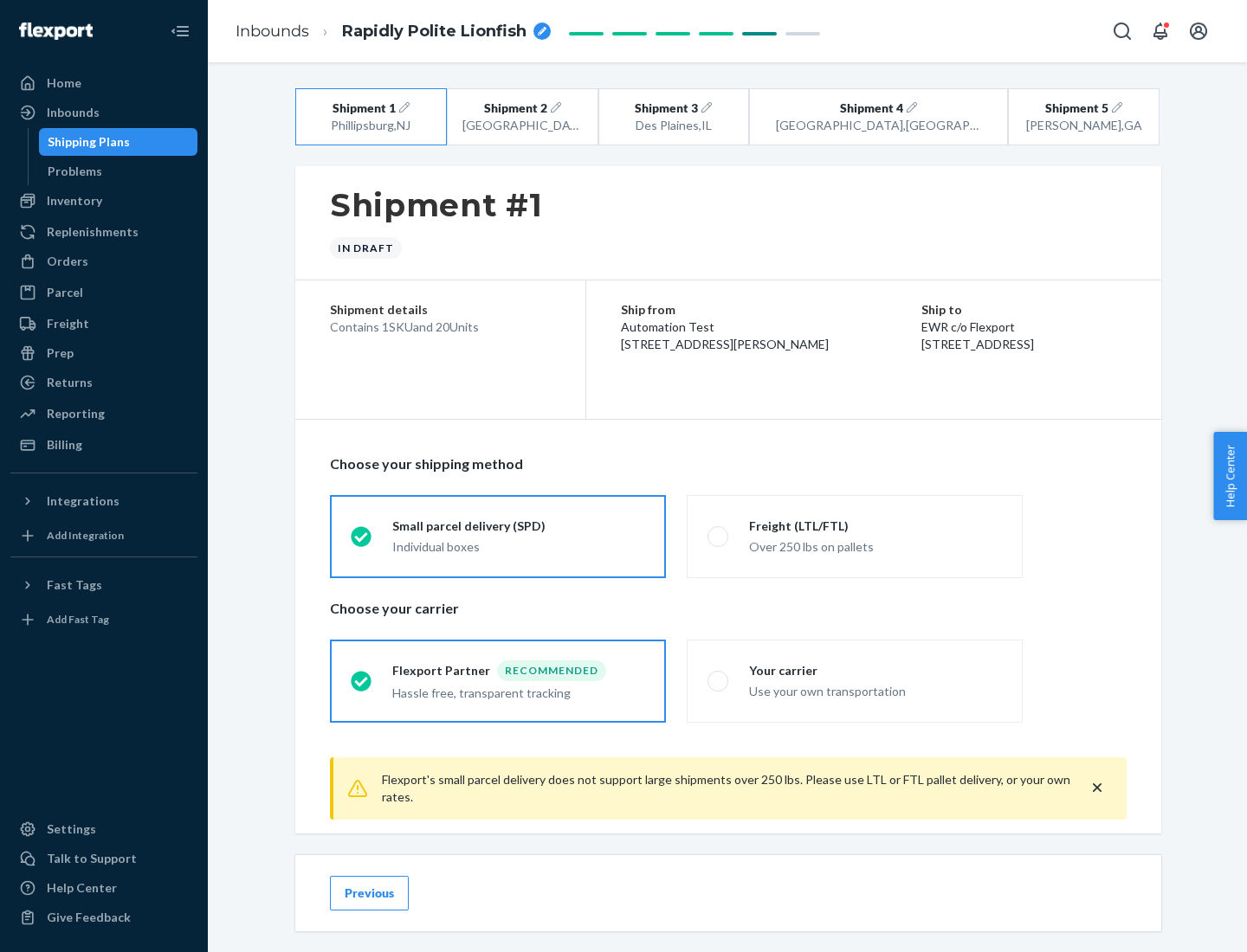
scroll to position [19, 0]
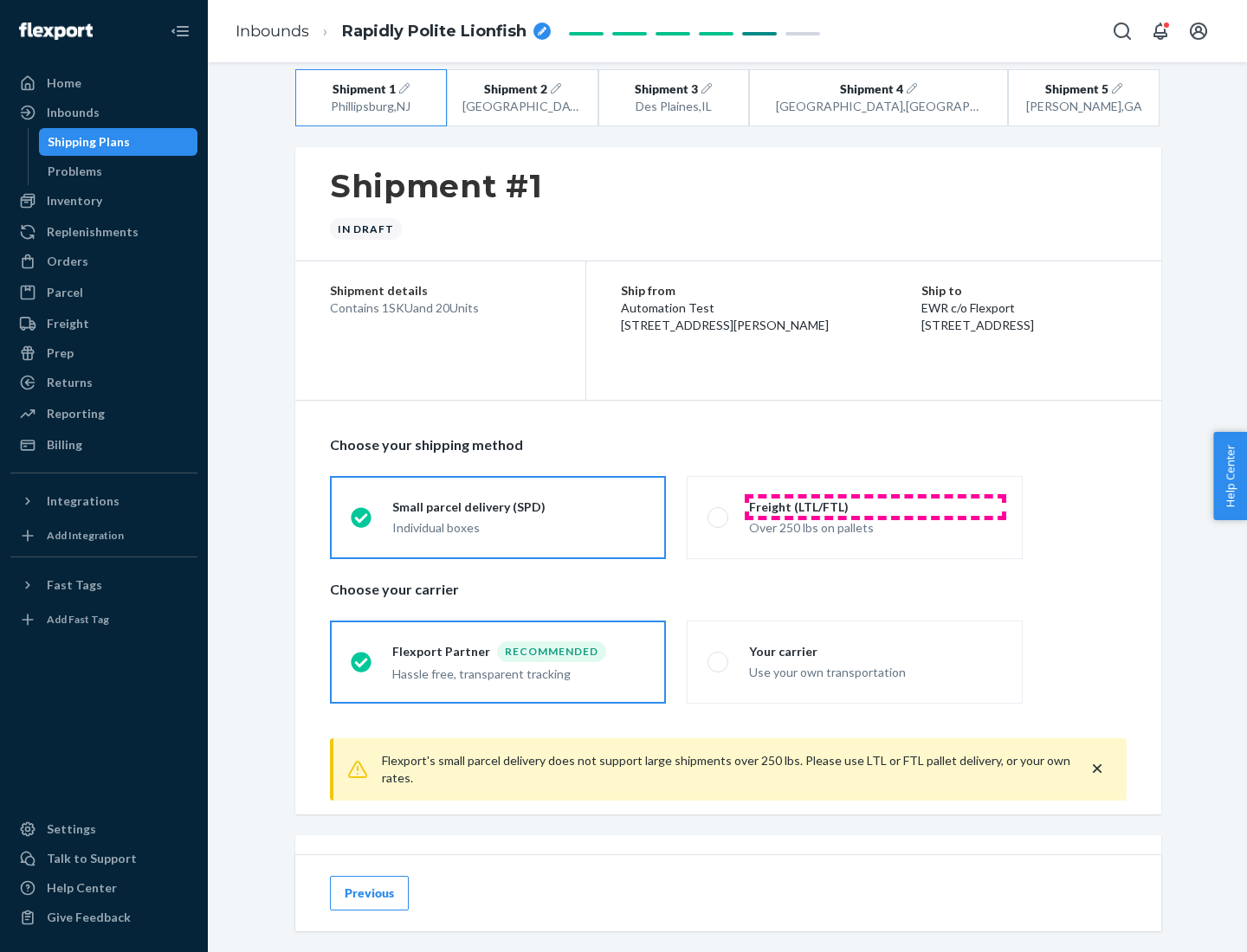
click at [875, 507] on div "Freight (LTL/FTL)" at bounding box center [875, 507] width 253 height 17
click at [718, 512] on input "Freight (LTL/FTL) Over 250 lbs on pallets" at bounding box center [712, 517] width 11 height 11
radio input "true"
radio input "false"
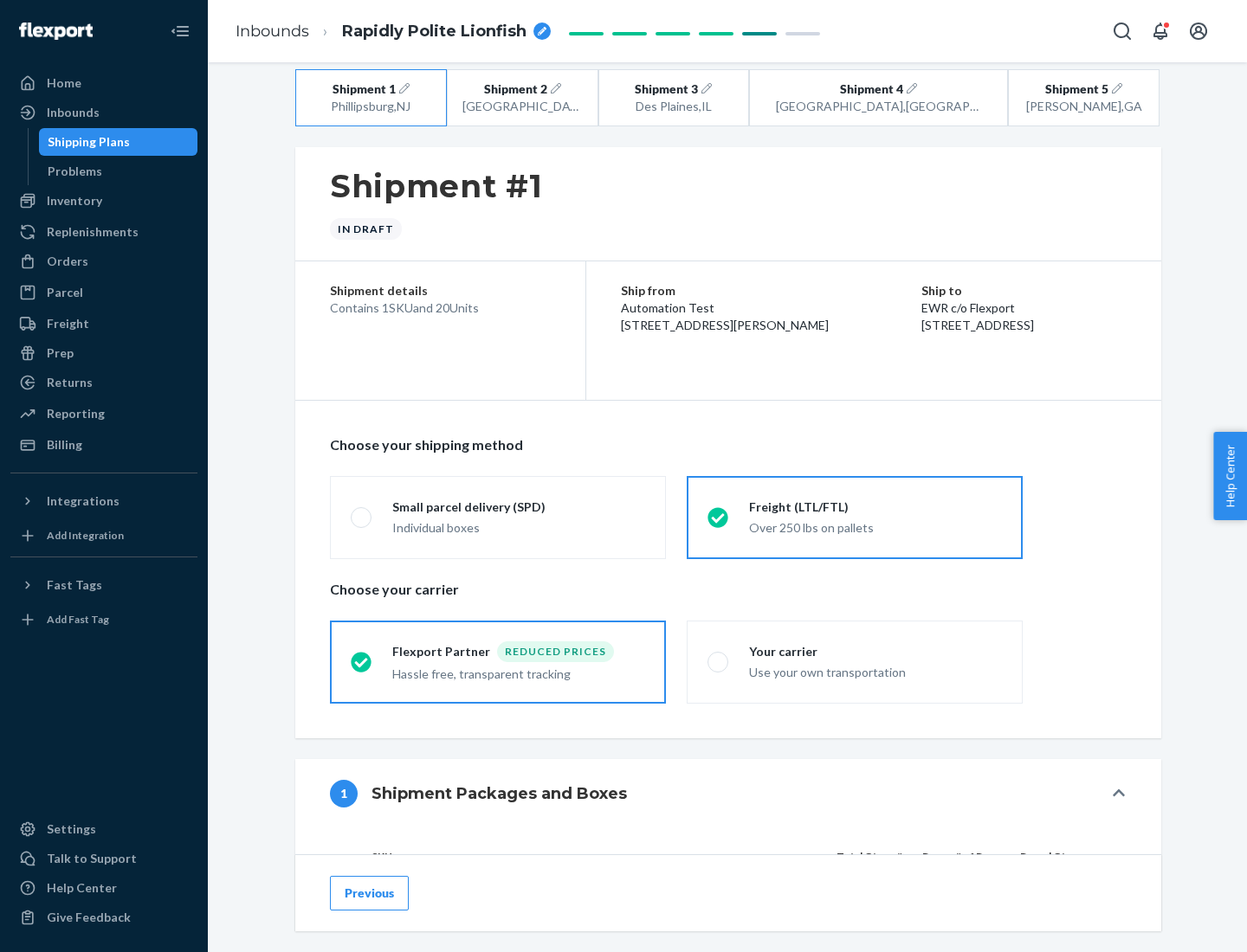
scroll to position [164, 0]
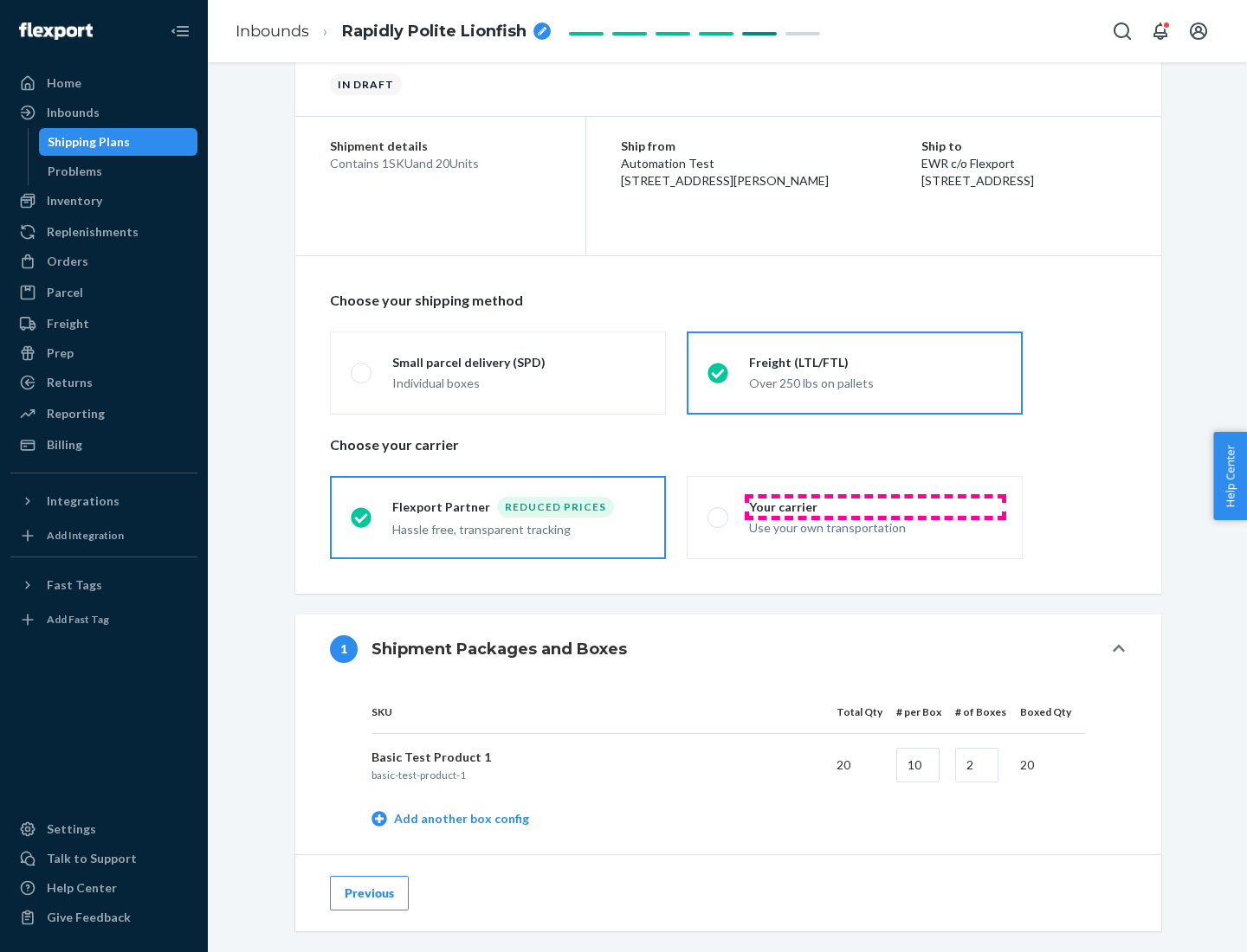
click at [875, 507] on div "Your carrier" at bounding box center [875, 507] width 253 height 17
click at [718, 512] on input "Your carrier Use your own transportation" at bounding box center [712, 517] width 11 height 11
radio input "true"
radio input "false"
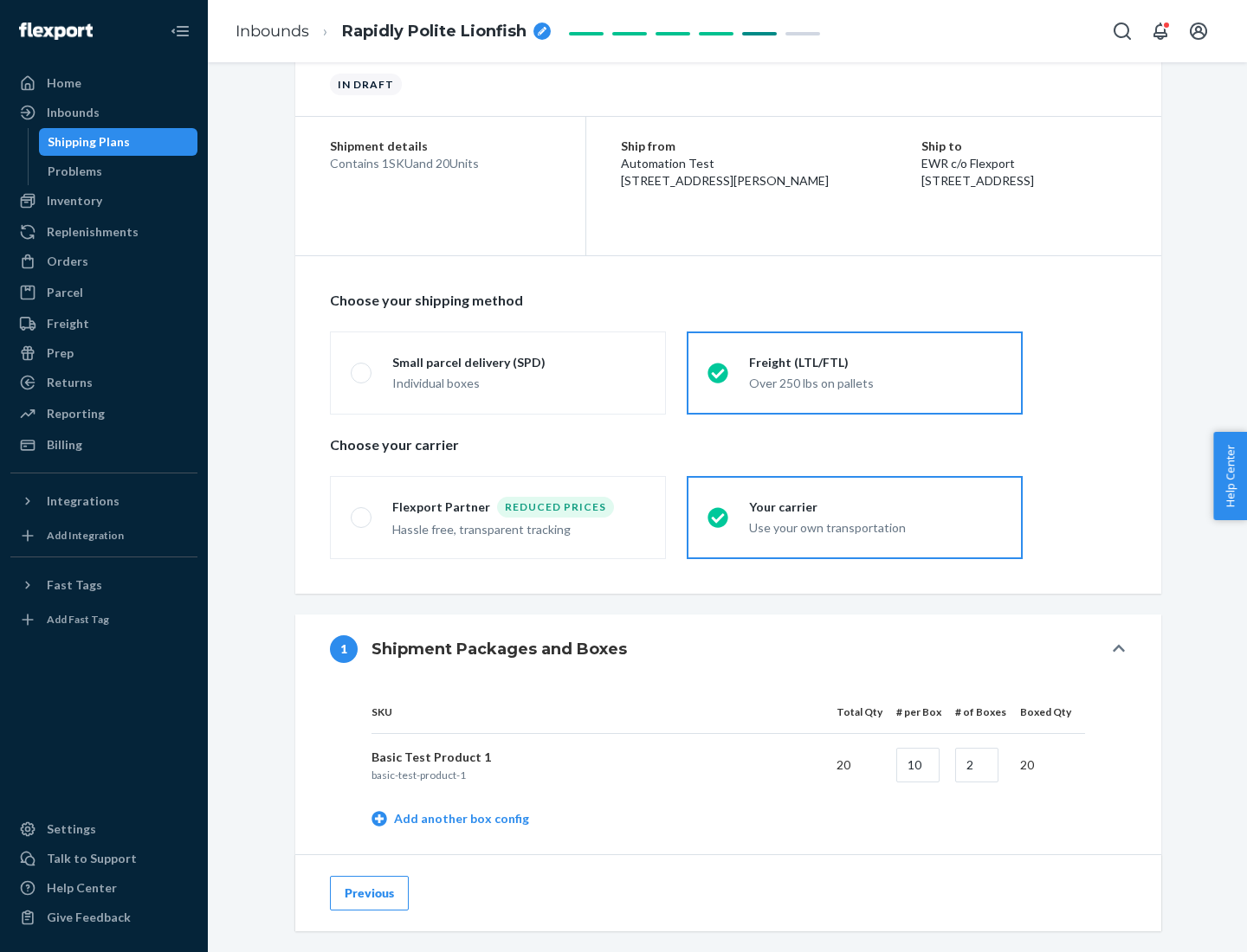
scroll to position [547, 0]
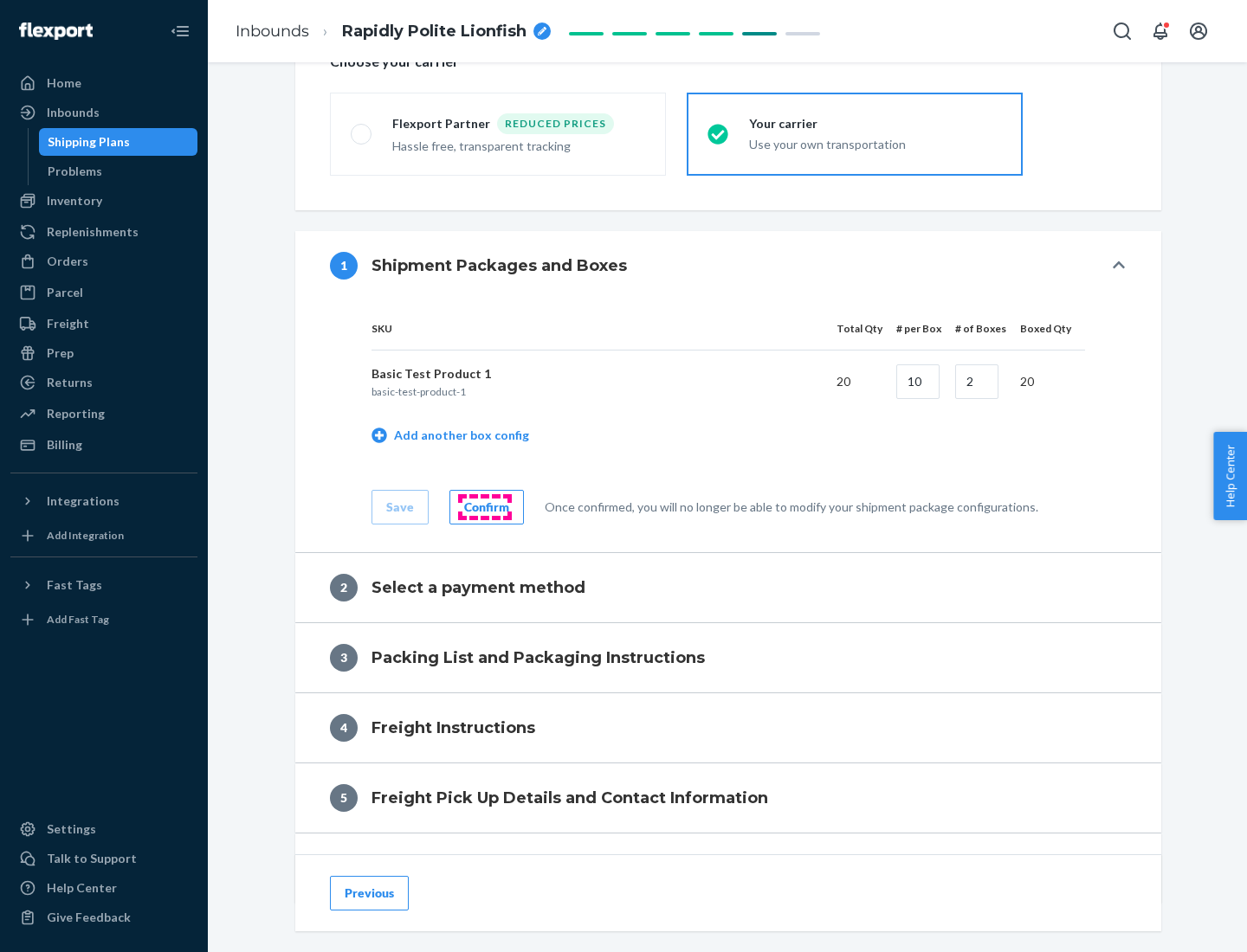
click at [484, 507] on div "Confirm" at bounding box center [486, 507] width 45 height 17
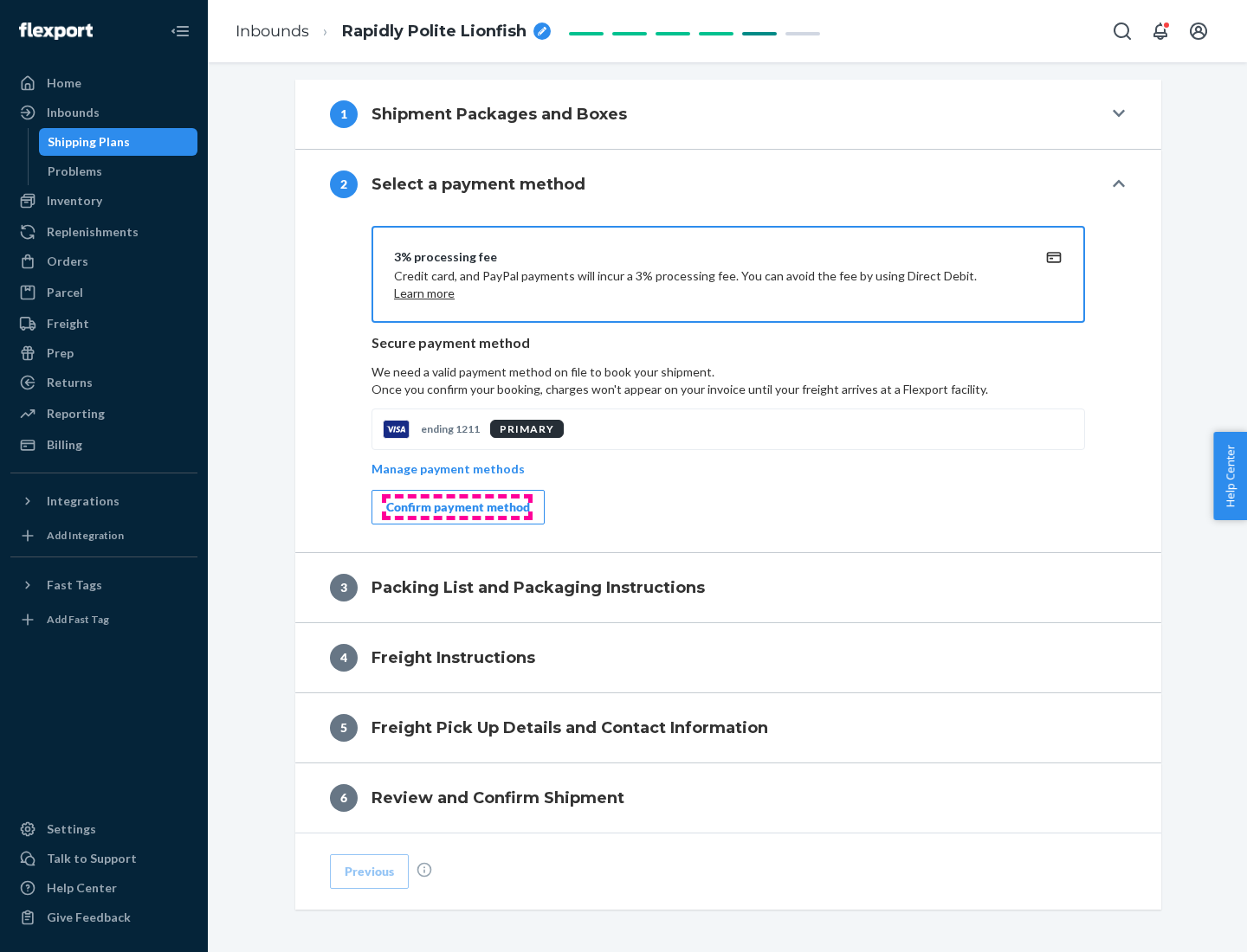
click at [456, 507] on div "Confirm payment method" at bounding box center [457, 507] width 144 height 17
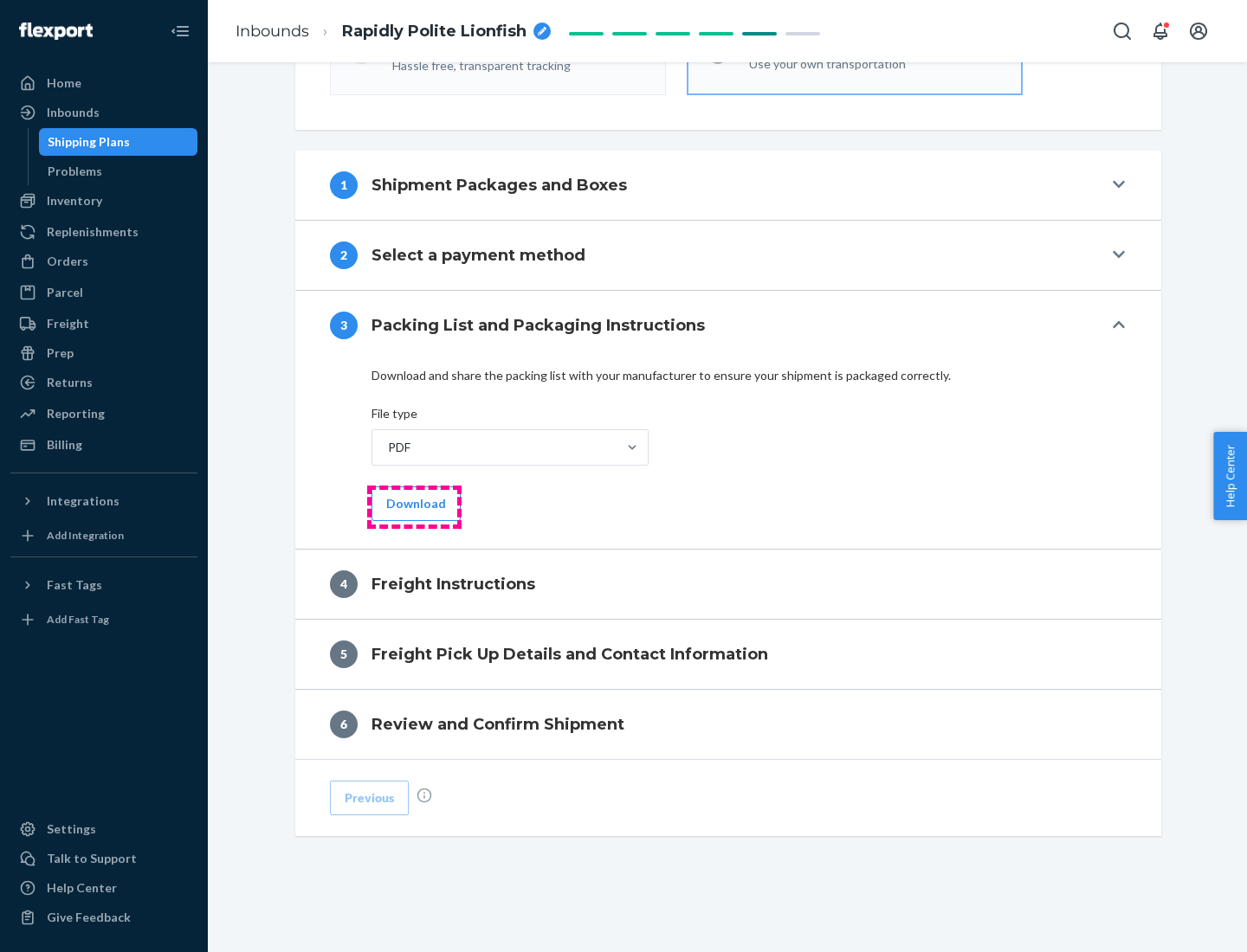
scroll to position [624, 0]
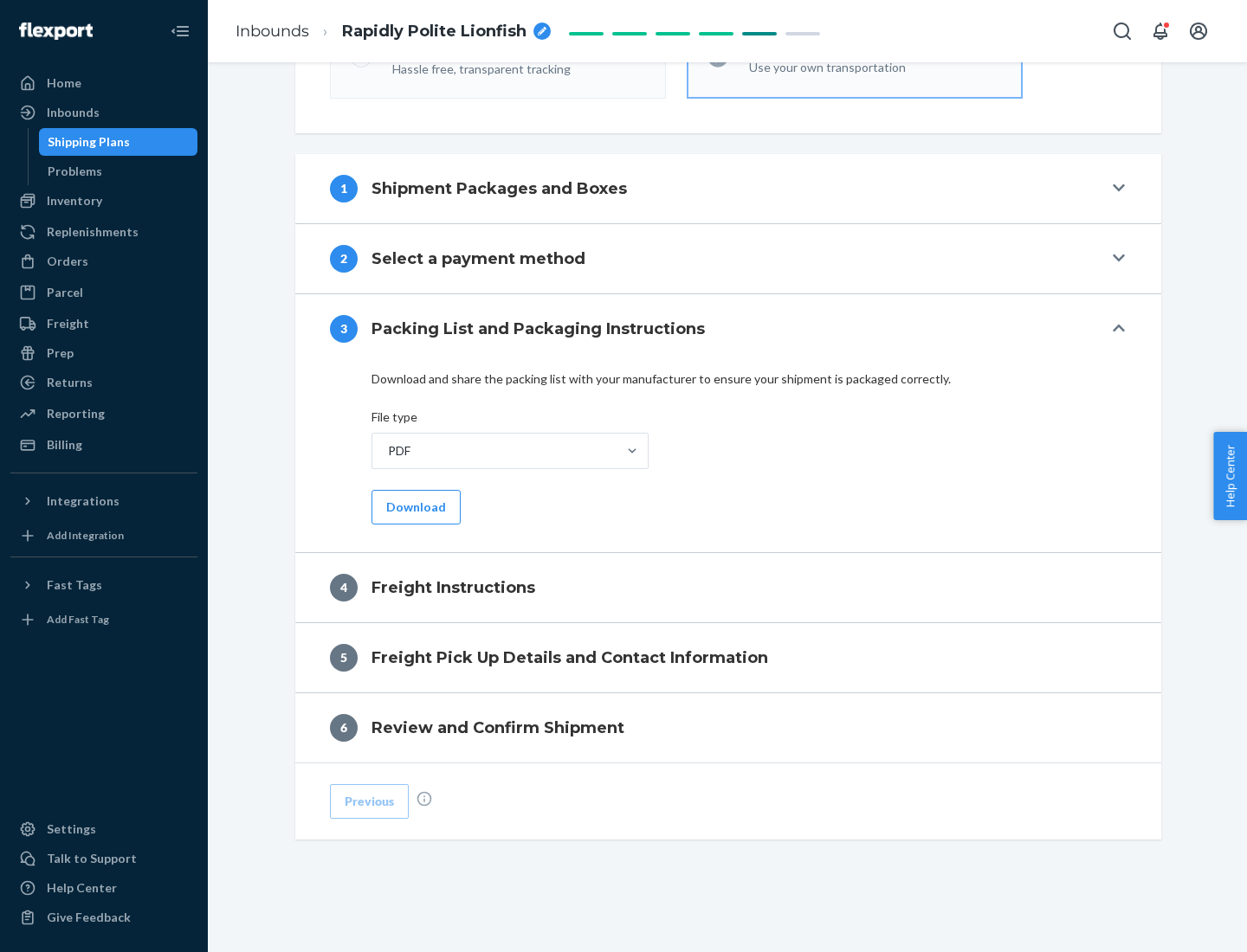
click at [414, 507] on button "Download" at bounding box center [416, 507] width 89 height 35
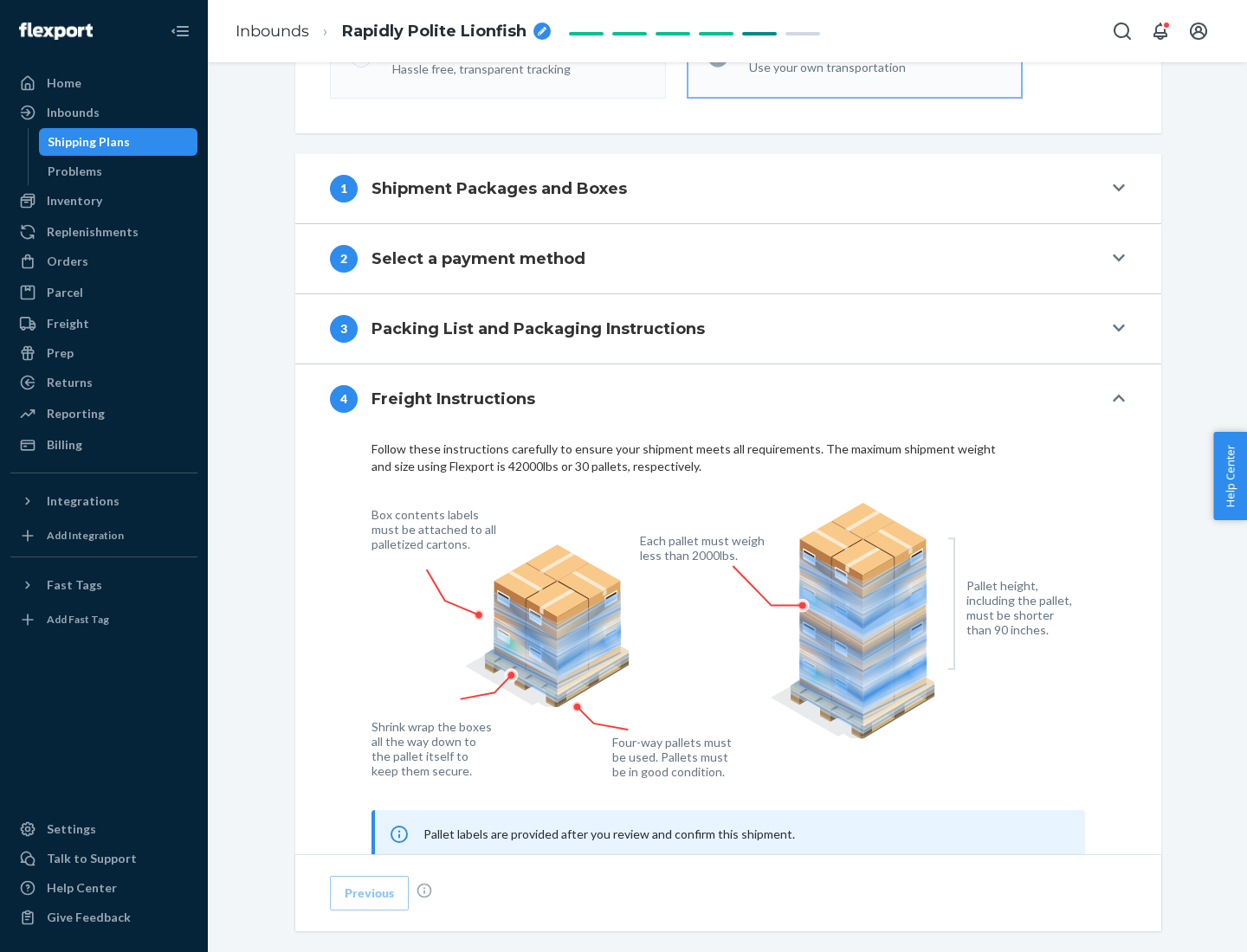
scroll to position [1046, 0]
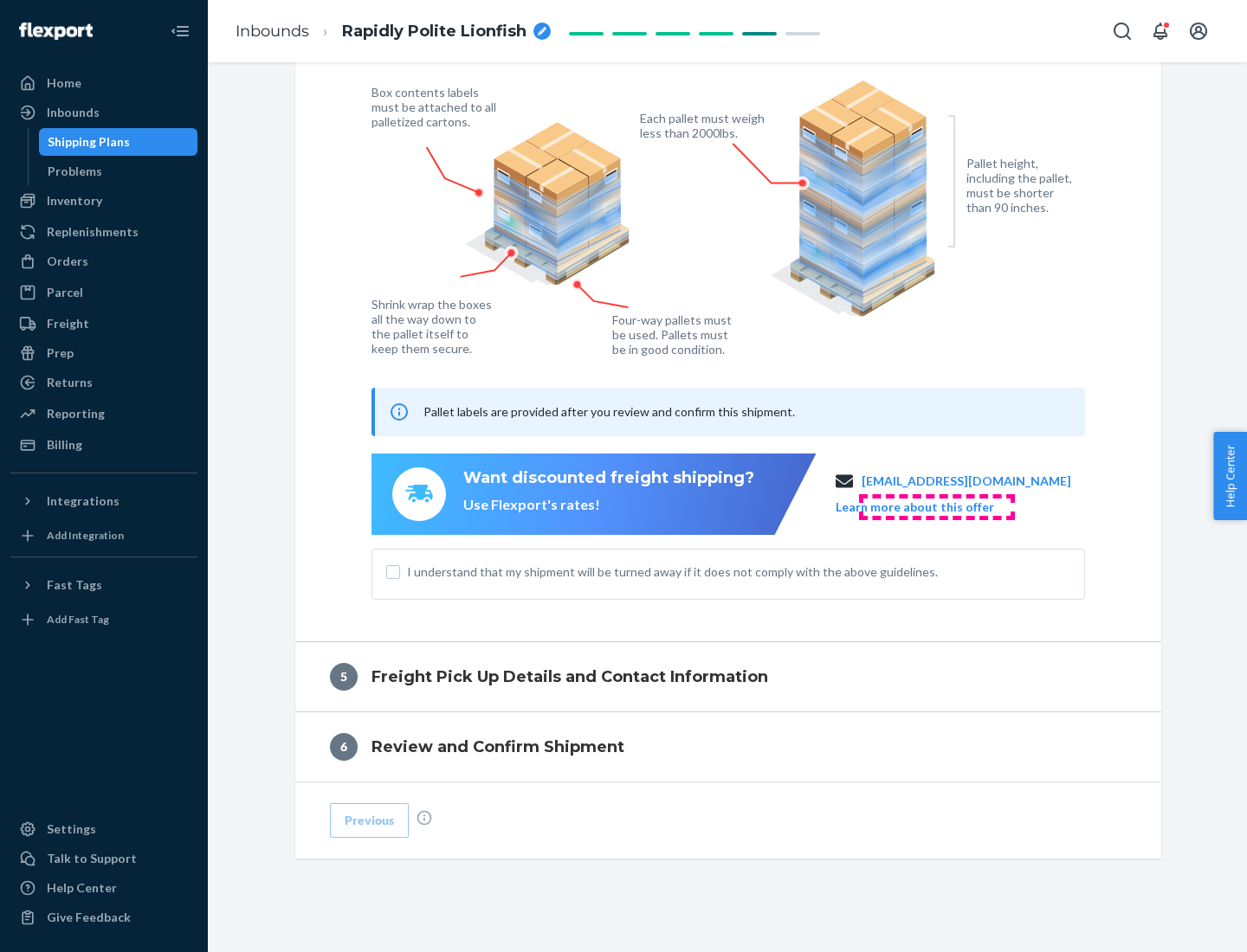
click at [936, 507] on button "Learn more about this offer" at bounding box center [915, 507] width 159 height 17
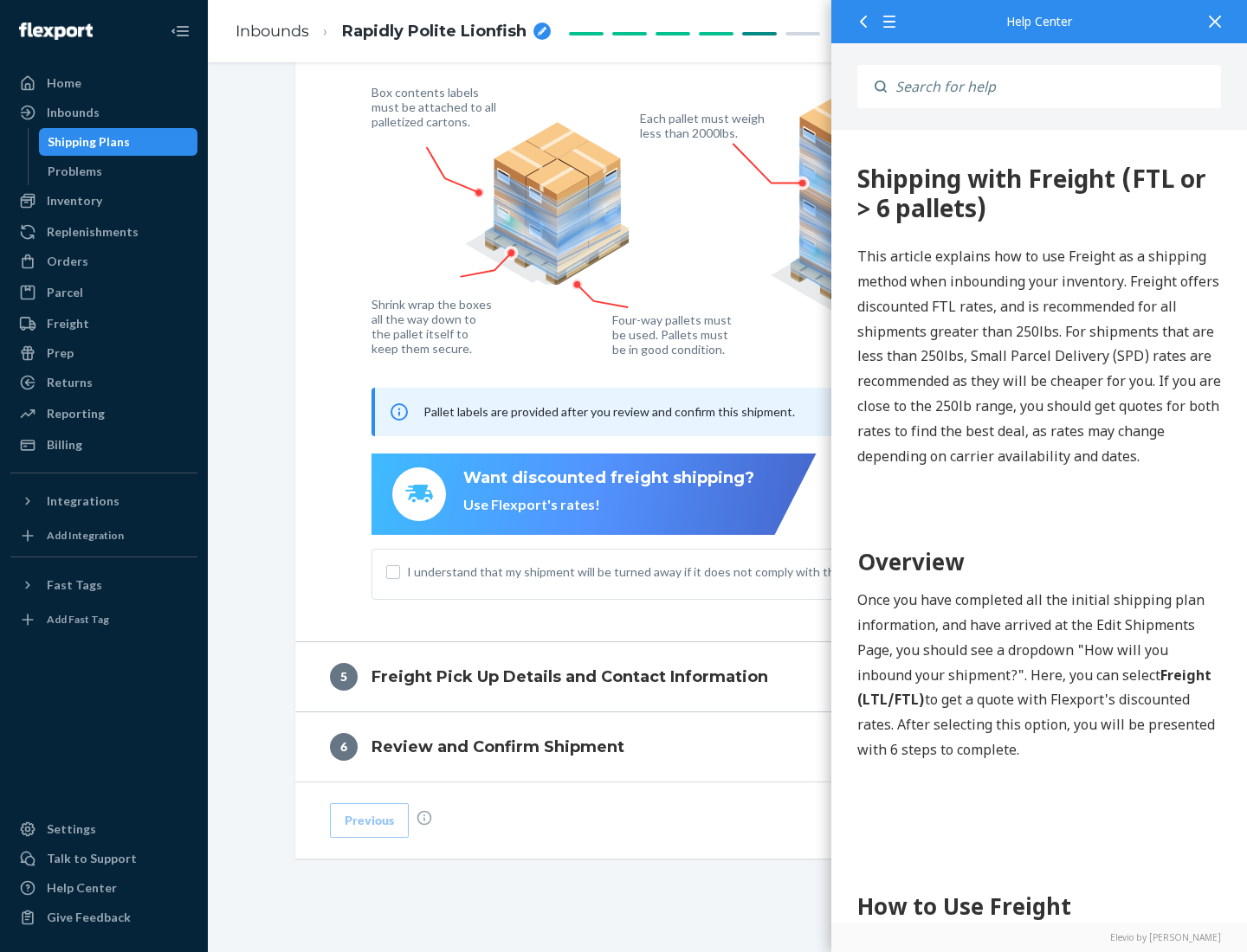
scroll to position [0, 0]
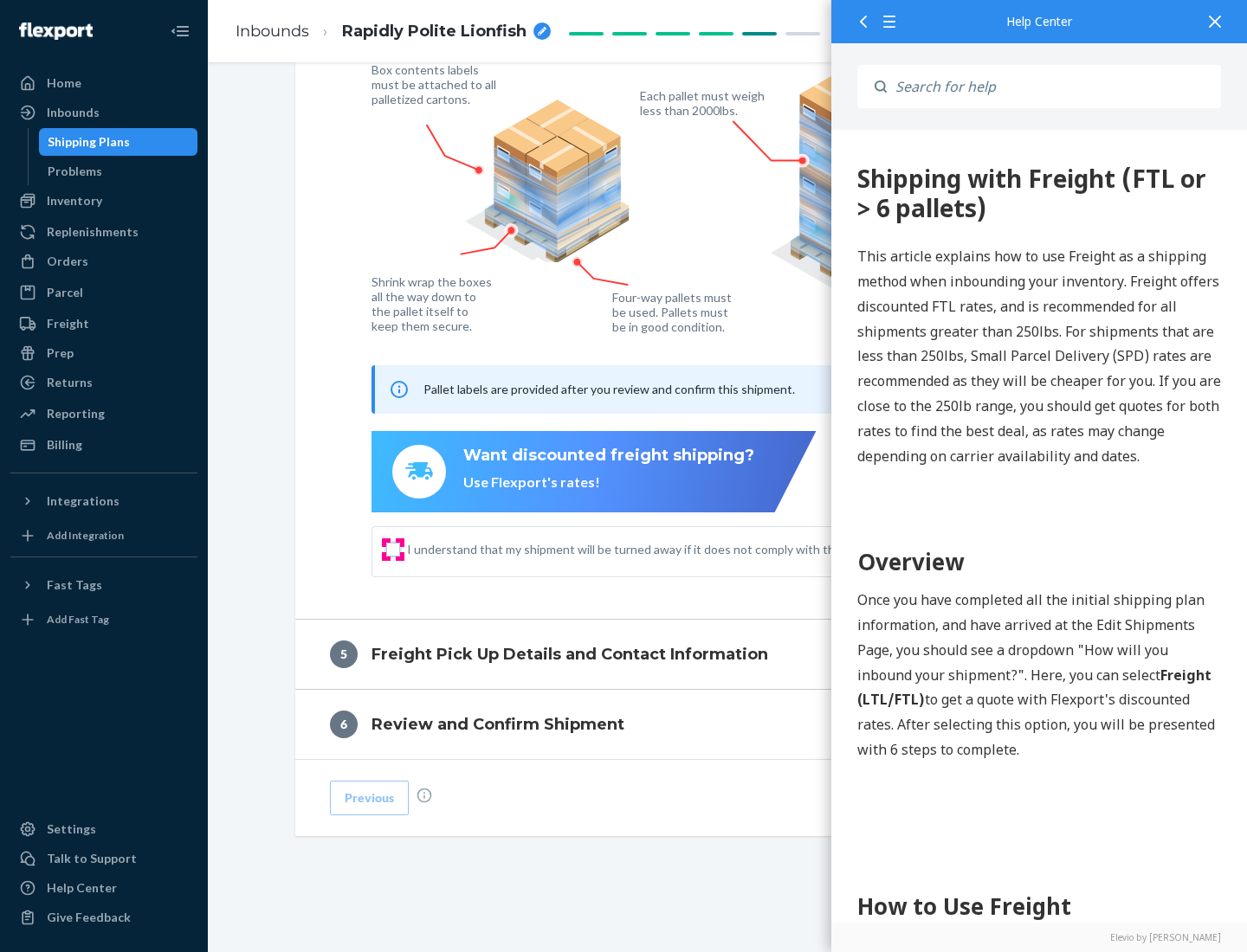
click at [393, 548] on input "I understand that my shipment will be turned away if it does not comply with th…" at bounding box center [393, 549] width 14 height 14
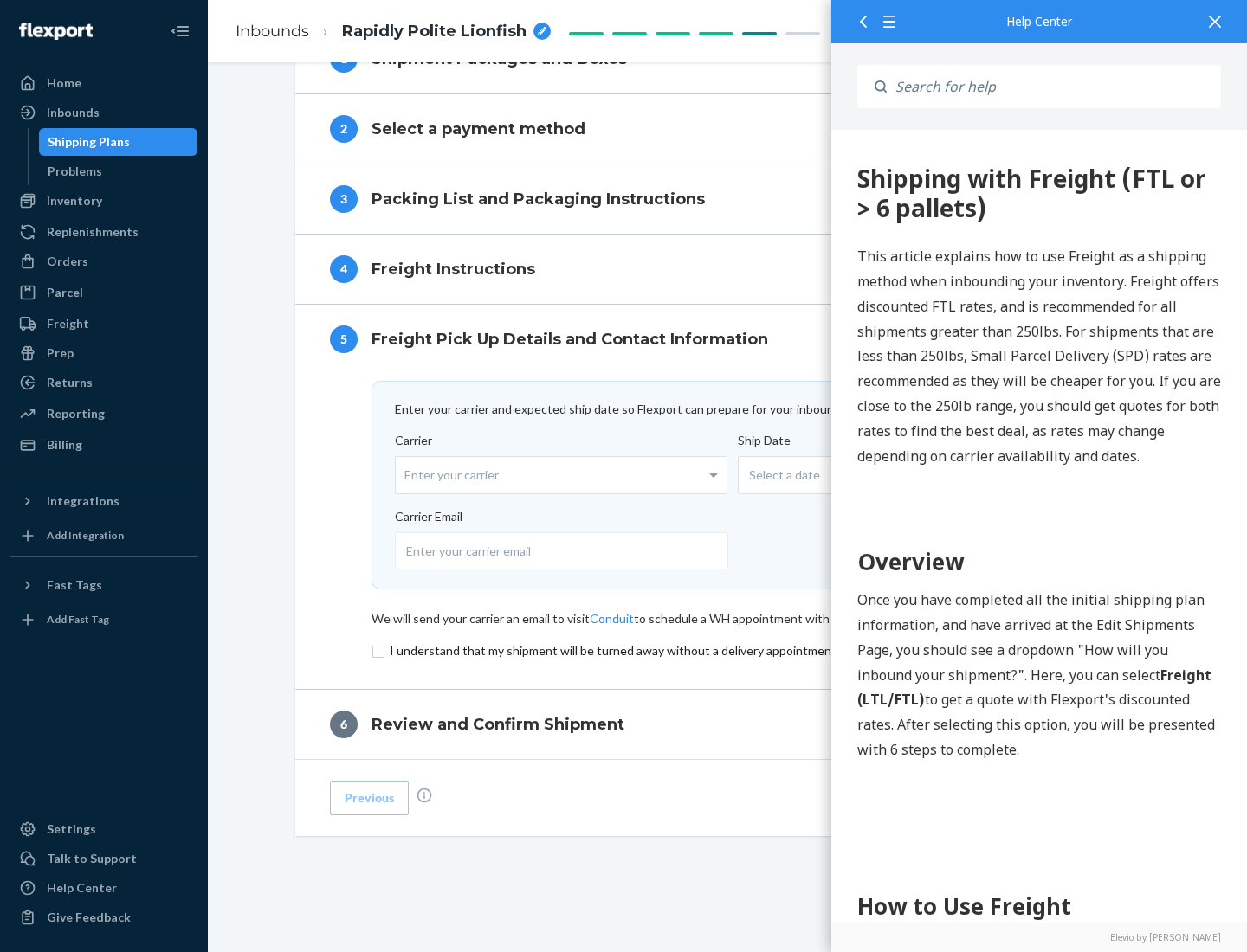
scroll to position [754, 0]
click at [728, 651] on input "checkbox" at bounding box center [727, 651] width 713 height 21
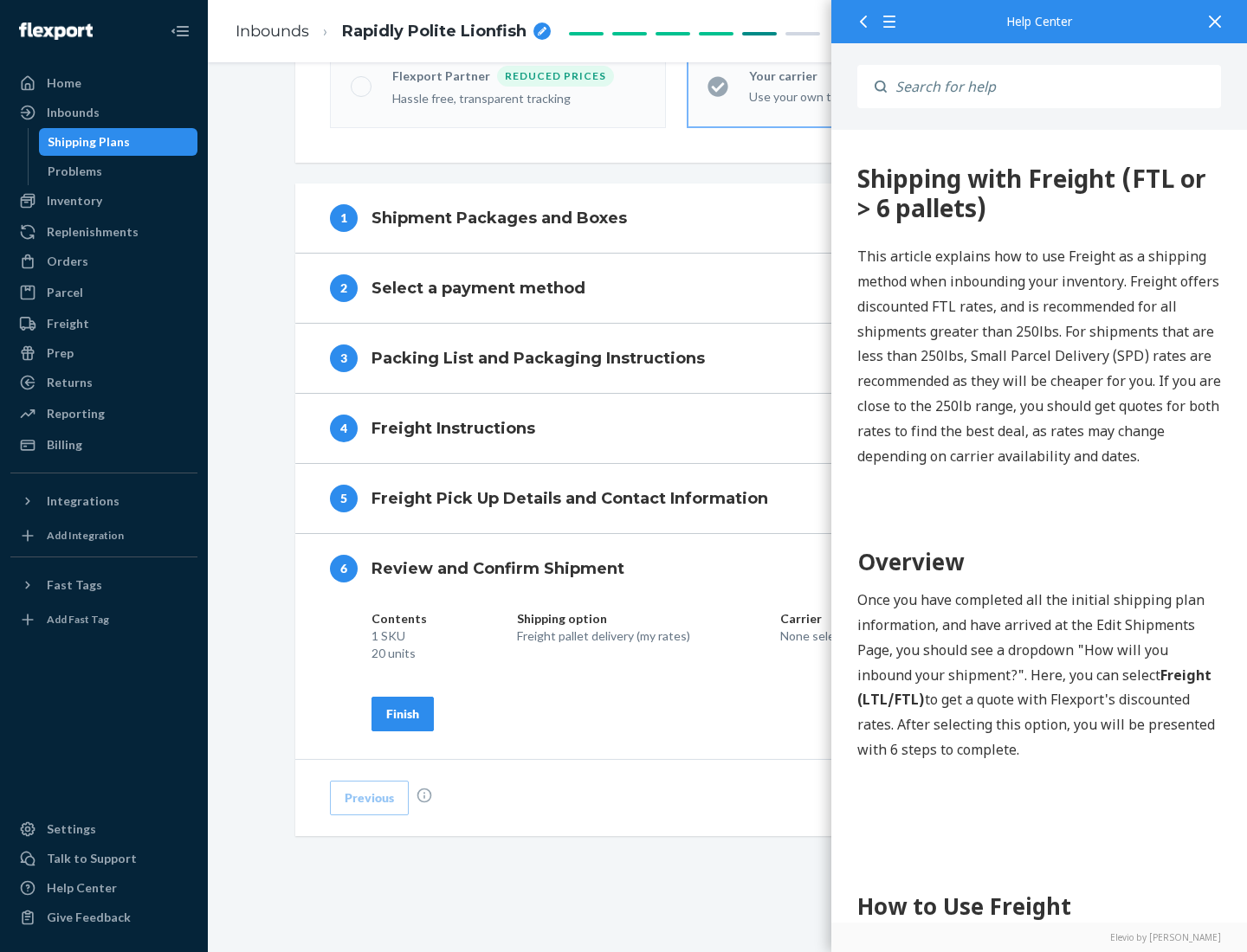
scroll to position [595, 0]
click at [403, 713] on div "Finish" at bounding box center [402, 713] width 33 height 17
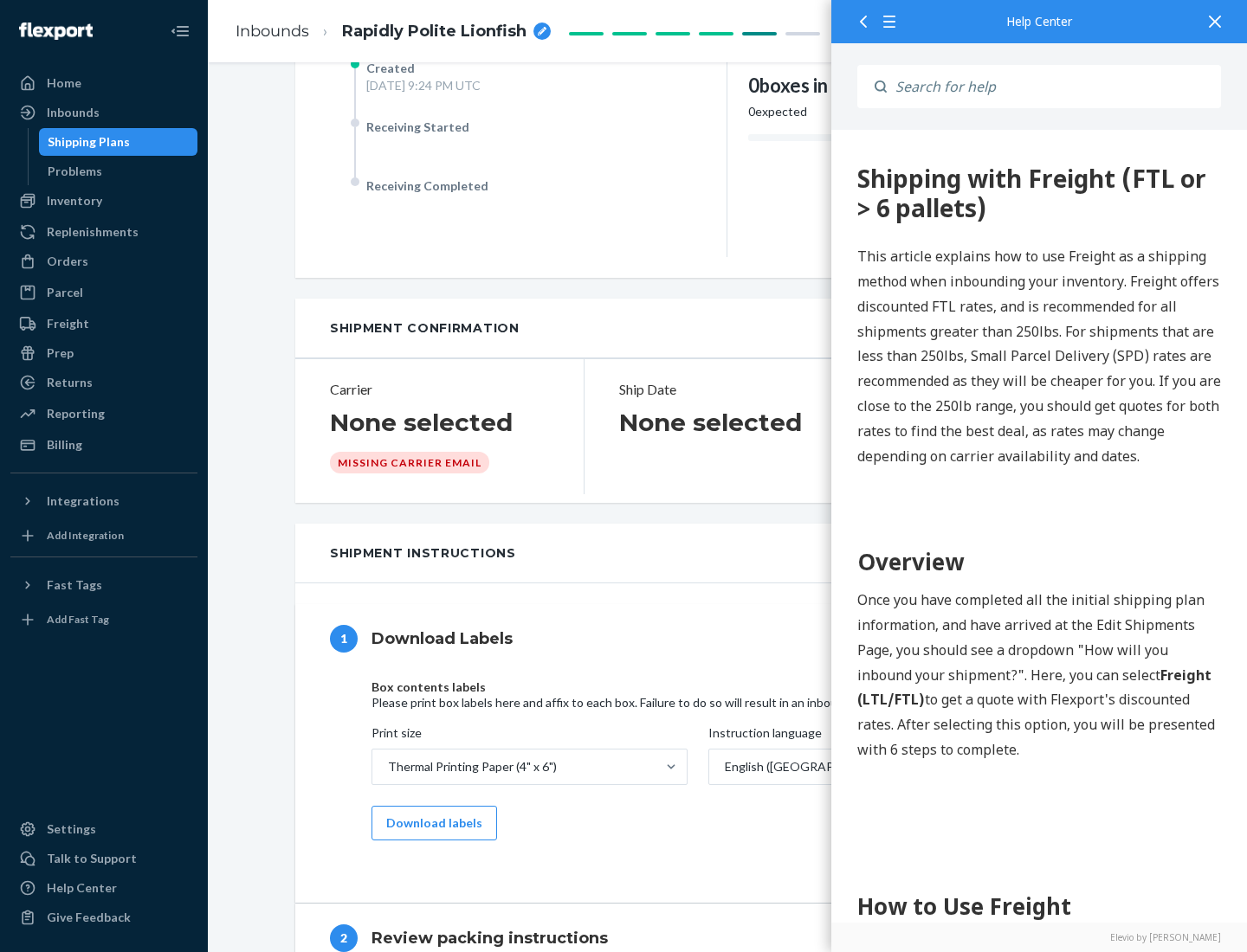
scroll to position [0, 0]
